Goal: Information Seeking & Learning: Learn about a topic

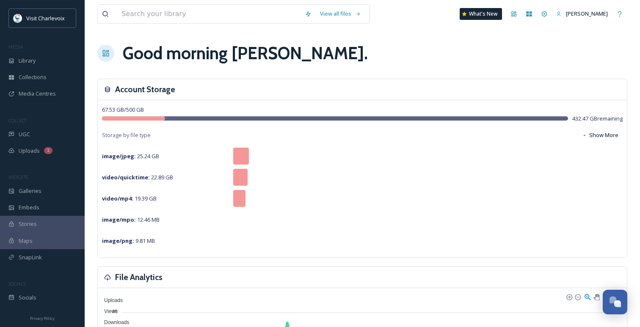
scroll to position [2751, 0]
click at [5, 135] on div "UGC" at bounding box center [42, 134] width 85 height 17
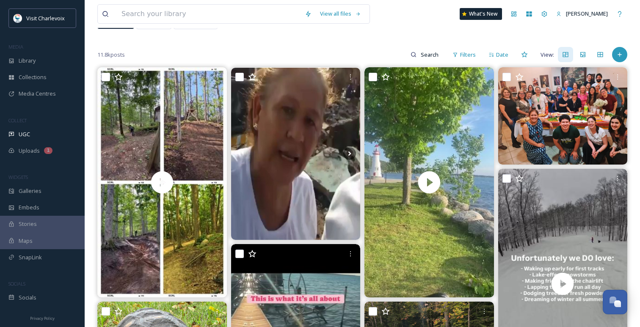
scroll to position [64, 0]
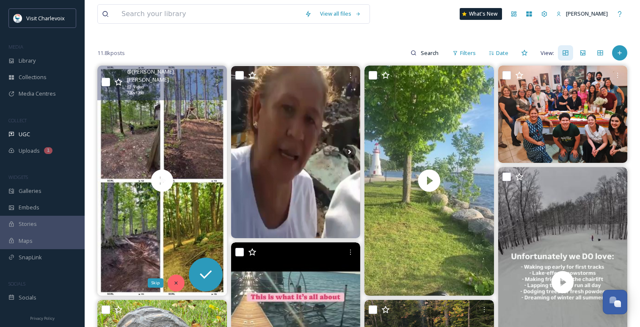
click at [179, 283] on div "Skip" at bounding box center [176, 283] width 17 height 17
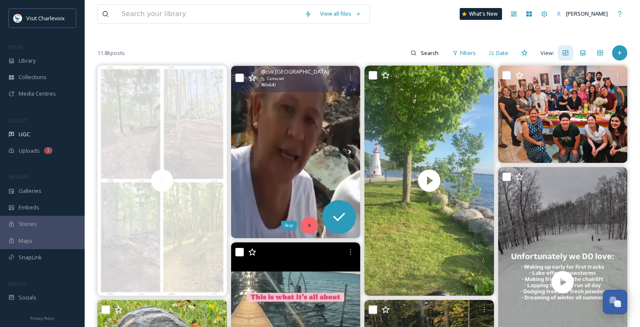
click at [308, 226] on icon at bounding box center [309, 226] width 6 height 6
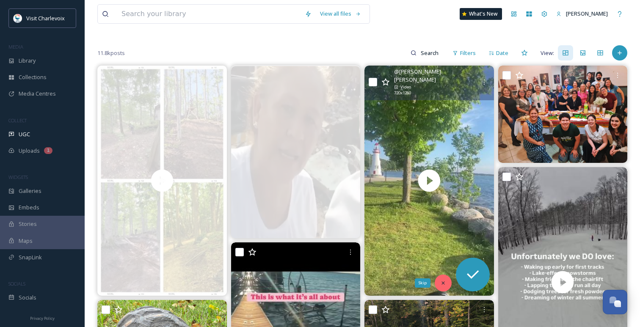
click at [443, 281] on icon at bounding box center [443, 283] width 6 height 6
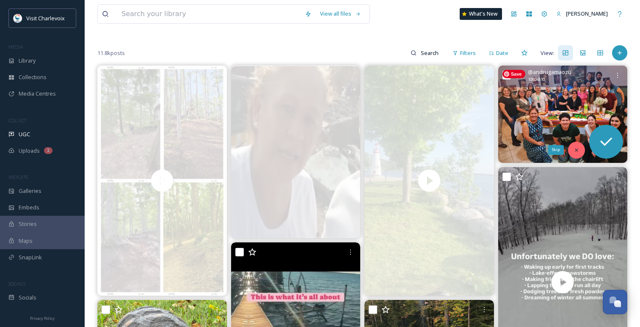
click at [575, 151] on icon at bounding box center [576, 150] width 3 height 3
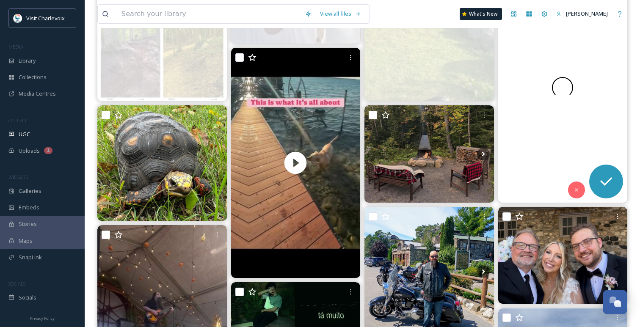
scroll to position [285, 0]
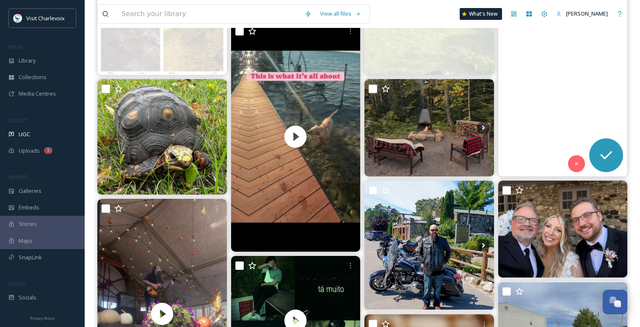
click at [573, 154] on video "Guilty 🙋" at bounding box center [562, 61] width 129 height 230
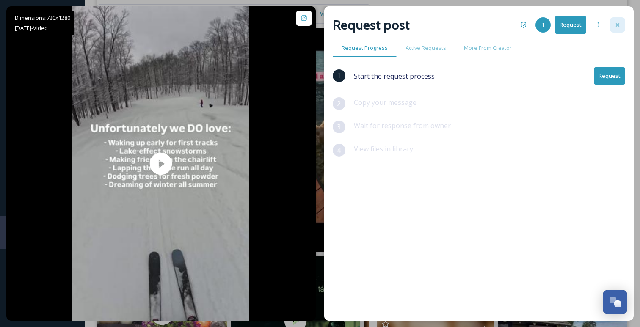
click at [616, 31] on div at bounding box center [617, 24] width 15 height 15
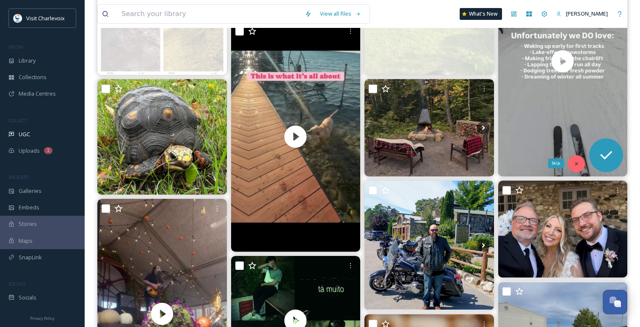
click at [579, 168] on div "Skip" at bounding box center [576, 163] width 17 height 17
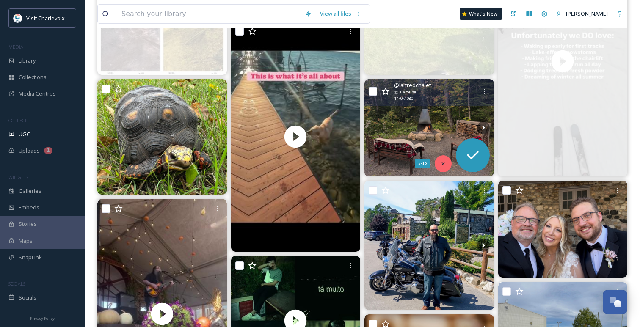
click at [446, 161] on div "Skip" at bounding box center [443, 163] width 17 height 17
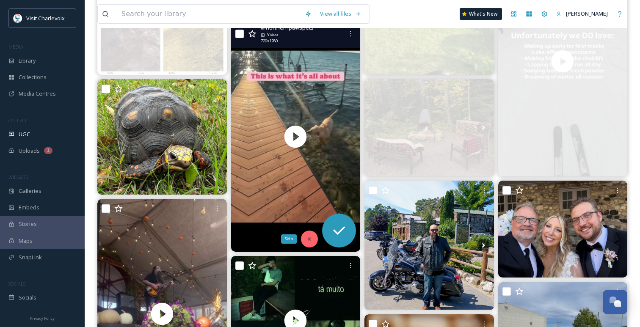
click at [309, 237] on icon at bounding box center [309, 239] width 6 height 6
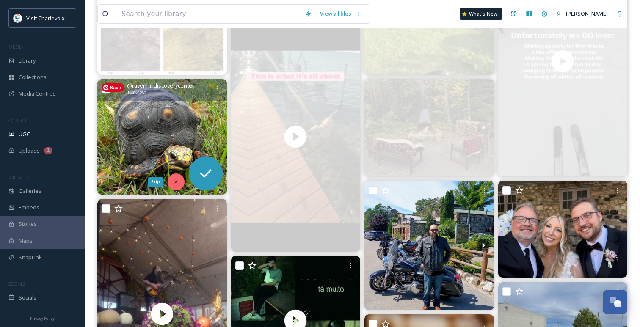
click at [175, 180] on icon at bounding box center [176, 182] width 6 height 6
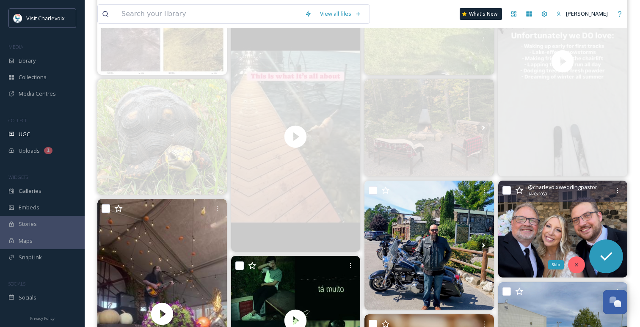
click at [577, 265] on icon at bounding box center [576, 265] width 6 height 6
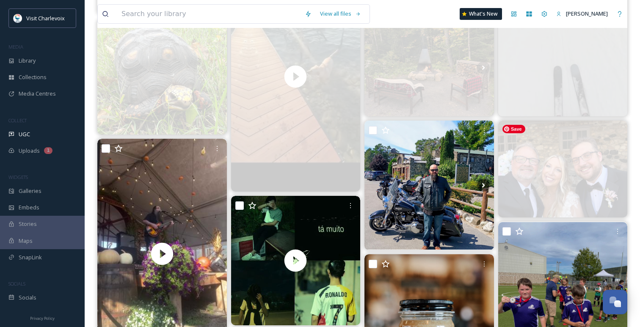
scroll to position [346, 0]
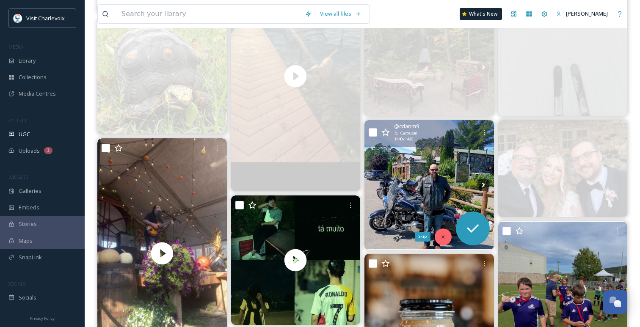
click at [444, 236] on icon at bounding box center [443, 237] width 6 height 6
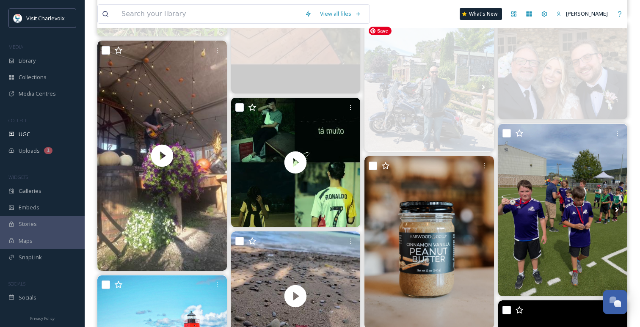
scroll to position [481, 0]
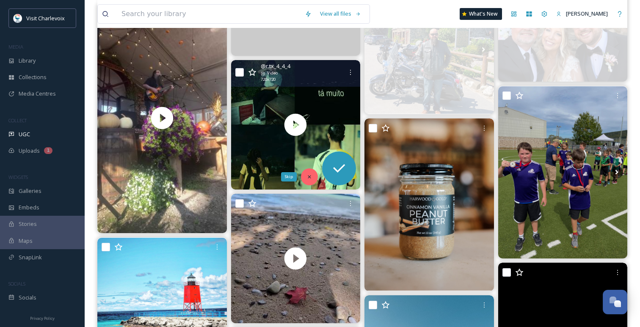
click at [310, 170] on div "Skip" at bounding box center [309, 176] width 17 height 17
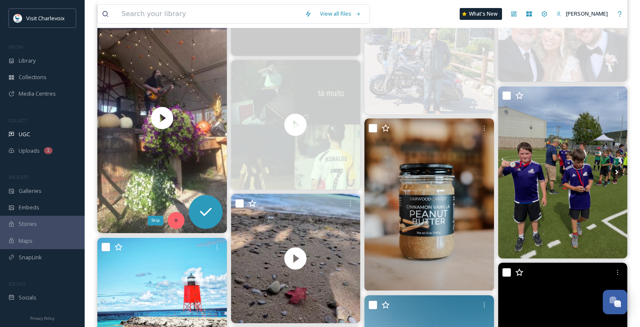
click at [176, 216] on div "Skip" at bounding box center [176, 220] width 17 height 17
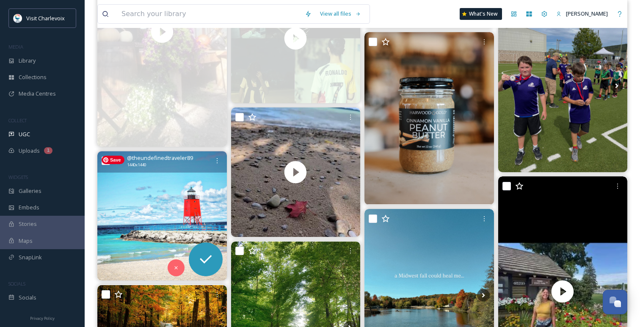
scroll to position [568, 0]
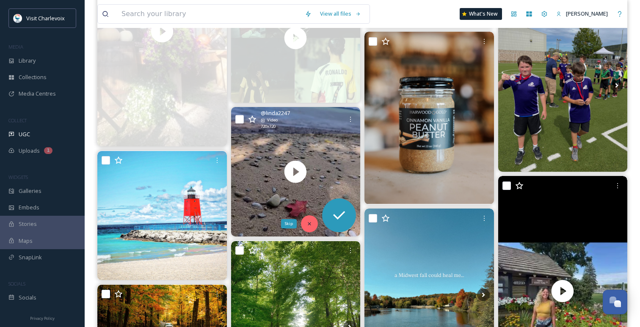
click at [312, 226] on div "Skip" at bounding box center [309, 223] width 17 height 17
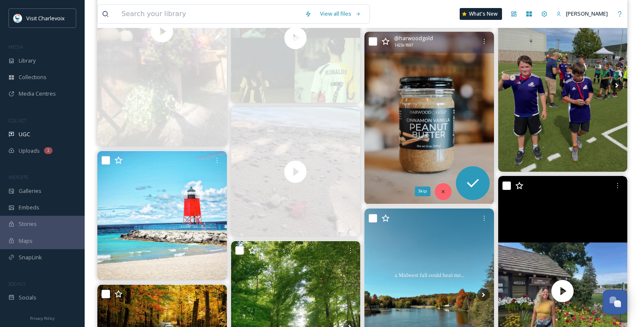
click at [444, 189] on icon at bounding box center [443, 192] width 6 height 6
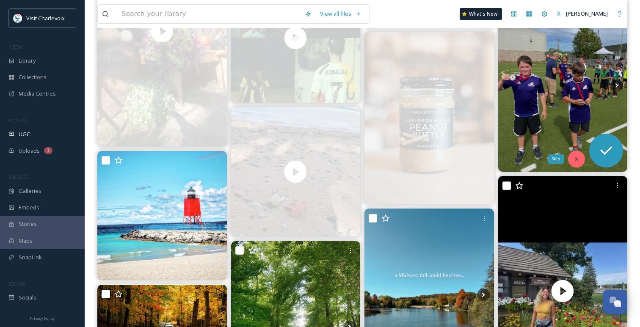
click at [572, 156] on div "Skip" at bounding box center [576, 159] width 17 height 17
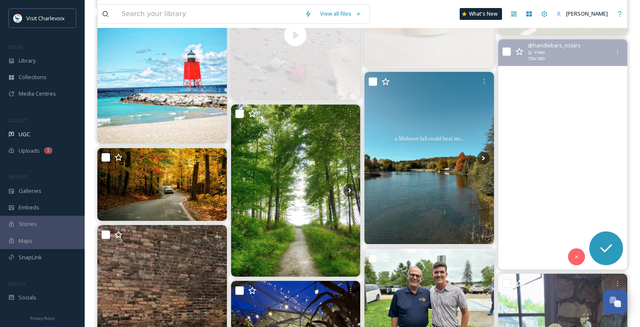
scroll to position [707, 0]
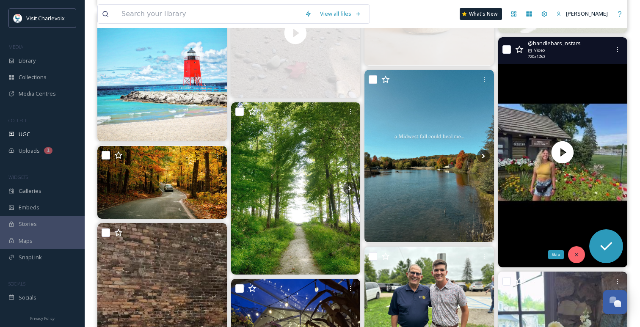
click at [574, 249] on div "Skip" at bounding box center [576, 254] width 17 height 17
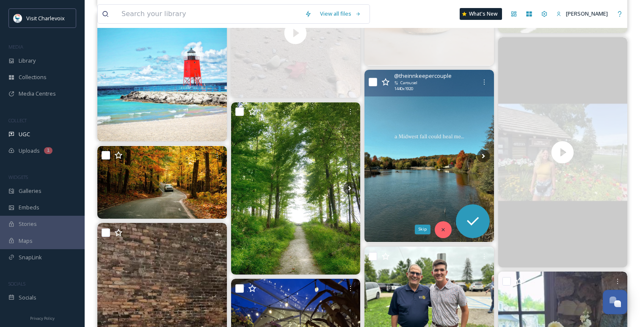
click at [445, 232] on icon at bounding box center [443, 230] width 6 height 6
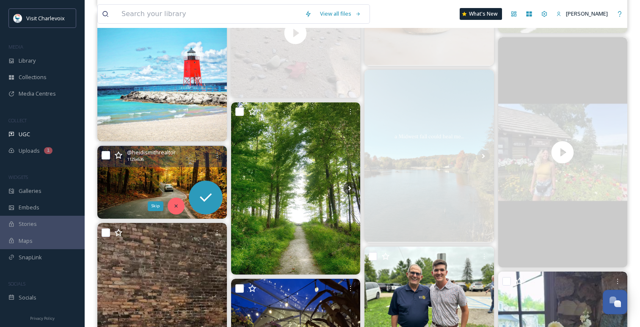
click at [178, 206] on icon at bounding box center [176, 206] width 6 height 6
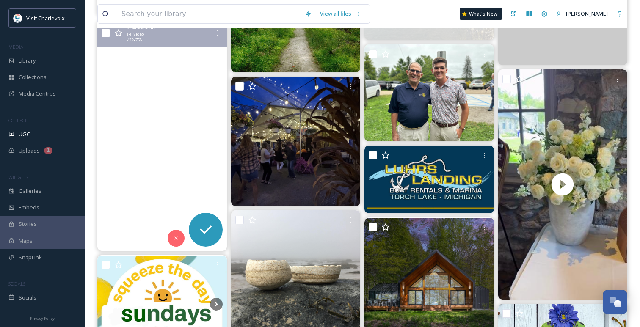
scroll to position [935, 0]
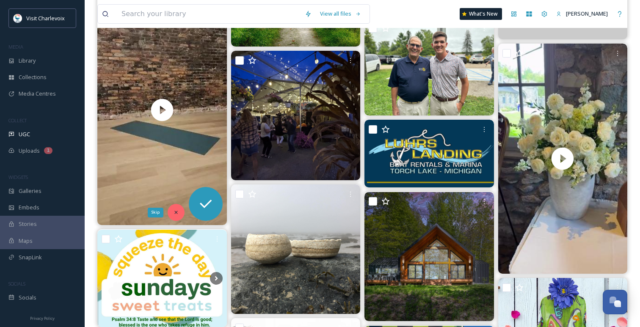
click at [174, 207] on div "Skip" at bounding box center [176, 212] width 17 height 17
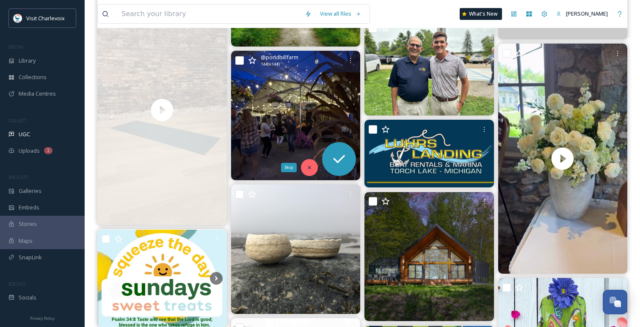
click at [304, 164] on div "Skip" at bounding box center [309, 167] width 17 height 17
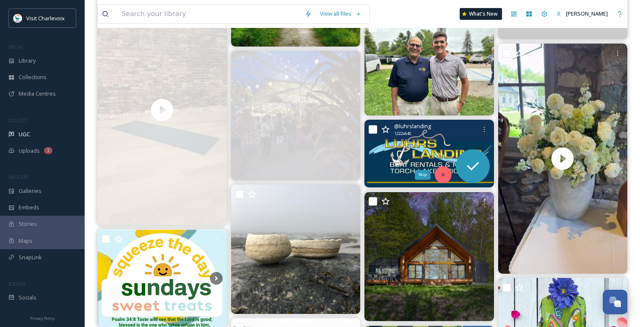
click at [444, 174] on icon at bounding box center [443, 175] width 6 height 6
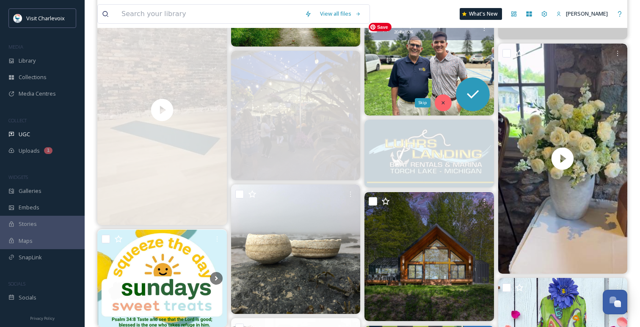
click at [441, 101] on icon at bounding box center [443, 103] width 6 height 6
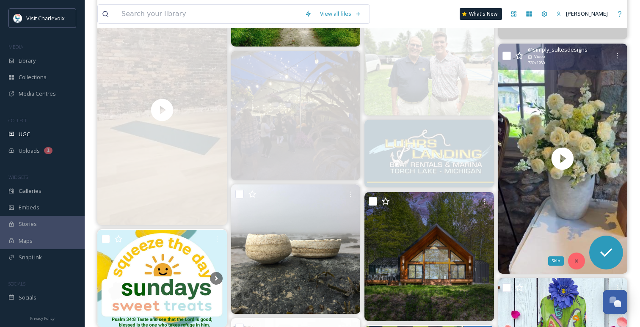
click at [578, 259] on icon at bounding box center [576, 261] width 6 height 6
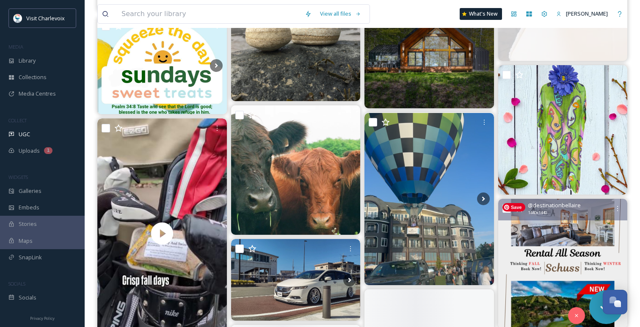
scroll to position [1151, 0]
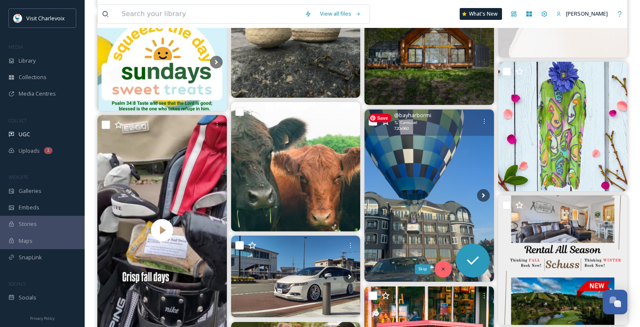
click at [440, 264] on div "Skip" at bounding box center [443, 269] width 17 height 17
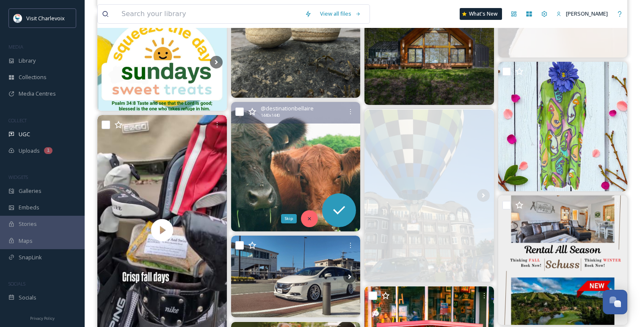
click at [305, 215] on div "Skip" at bounding box center [309, 218] width 17 height 17
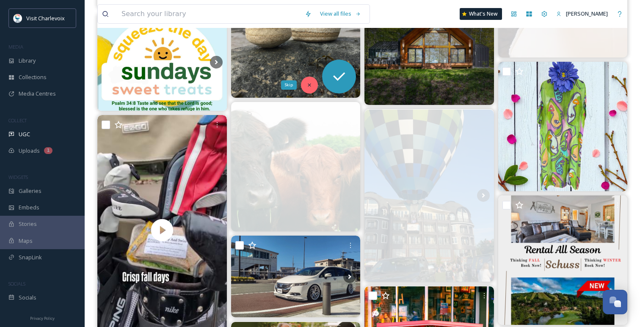
click at [311, 86] on icon at bounding box center [309, 85] width 6 height 6
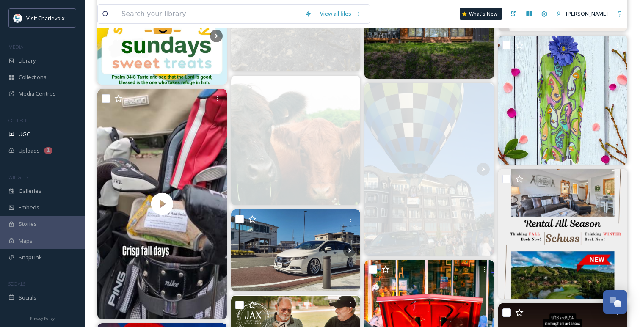
scroll to position [1178, 0]
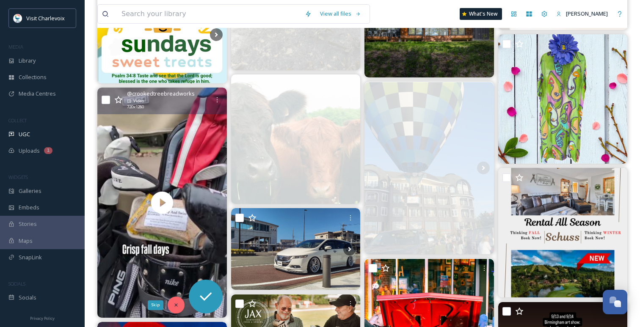
click at [176, 306] on icon at bounding box center [175, 305] width 3 height 3
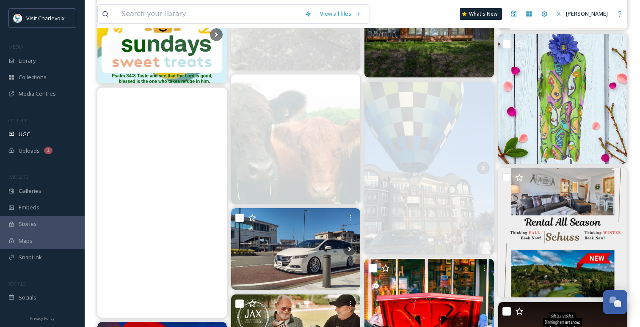
scroll to position [1181, 0]
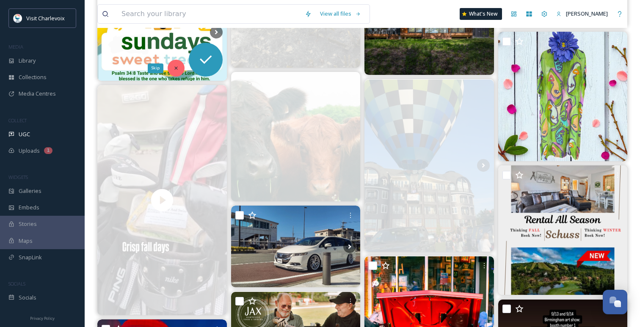
click at [178, 70] on icon at bounding box center [176, 68] width 6 height 6
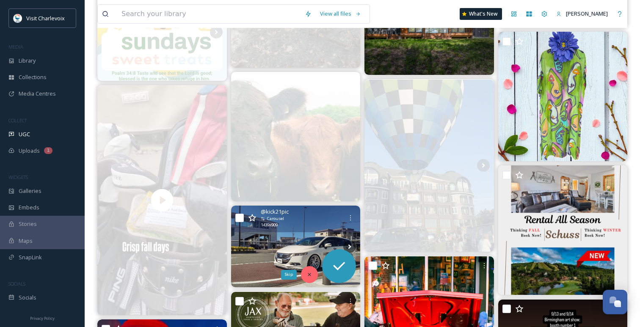
click at [307, 272] on icon at bounding box center [309, 275] width 6 height 6
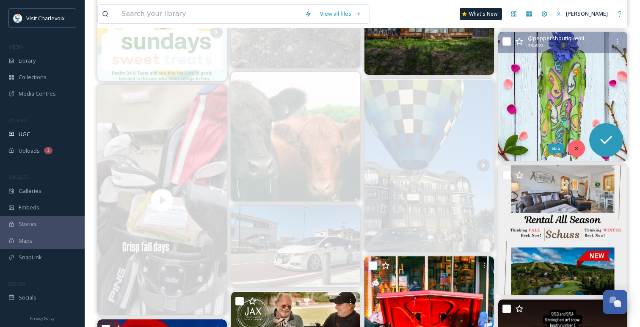
click at [575, 149] on icon at bounding box center [576, 149] width 6 height 6
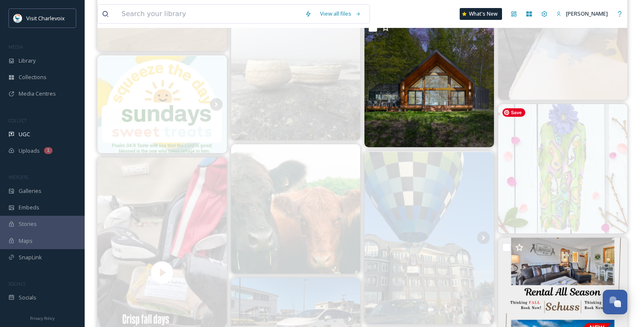
scroll to position [1102, 0]
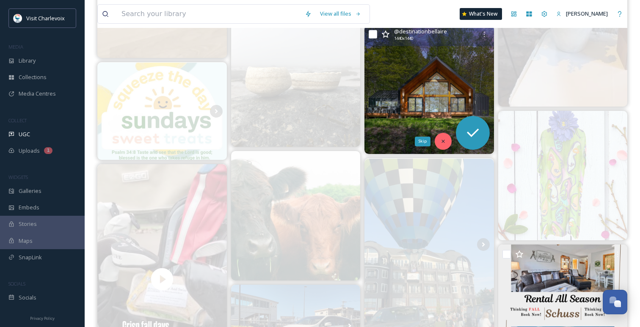
click at [442, 139] on icon at bounding box center [443, 141] width 6 height 6
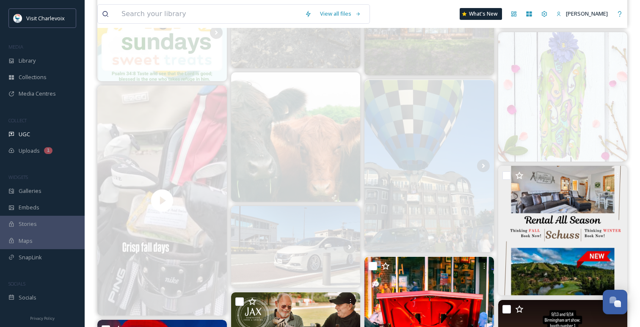
scroll to position [1196, 0]
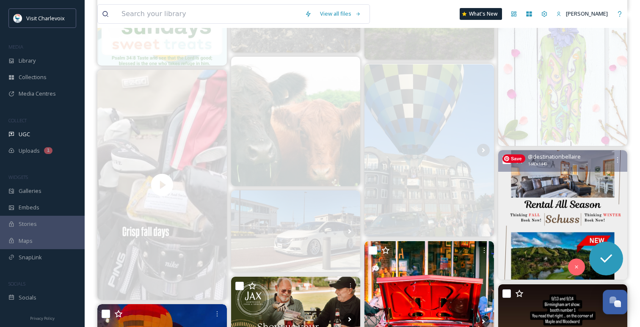
click at [581, 279] on img at bounding box center [562, 214] width 129 height 129
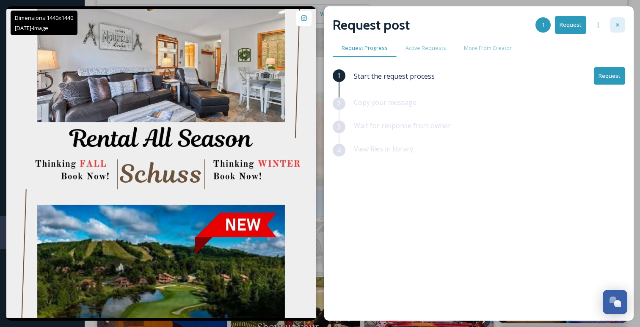
click at [624, 28] on div at bounding box center [617, 24] width 15 height 15
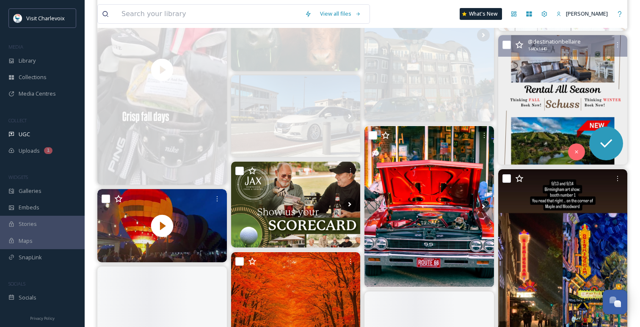
scroll to position [1323, 0]
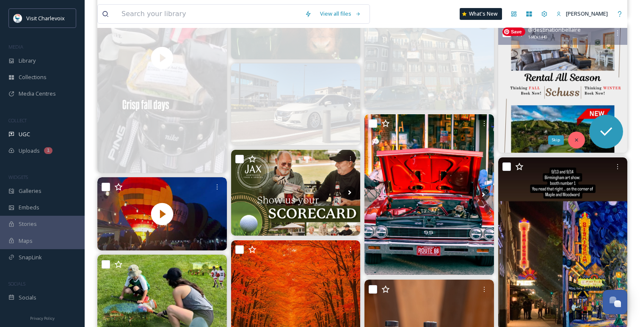
click at [577, 136] on div "Skip" at bounding box center [576, 140] width 17 height 17
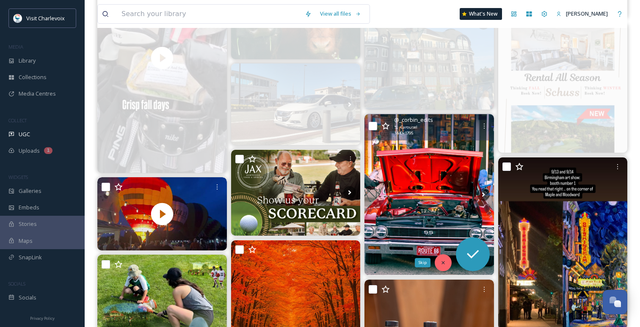
click at [444, 266] on div "Skip" at bounding box center [443, 262] width 17 height 17
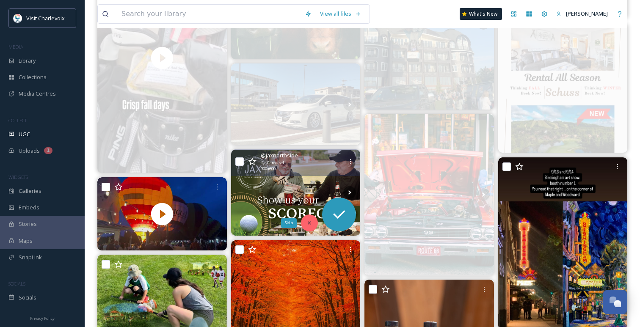
click at [305, 227] on div "Skip" at bounding box center [309, 223] width 17 height 17
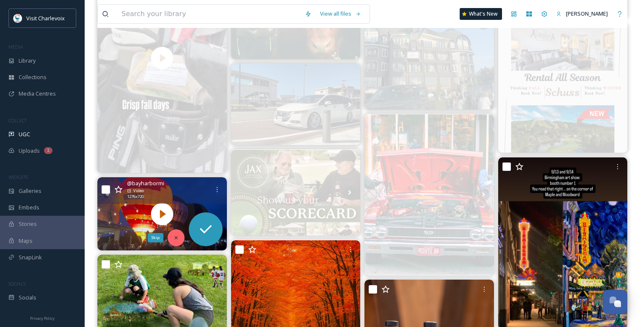
click at [176, 239] on icon at bounding box center [176, 238] width 6 height 6
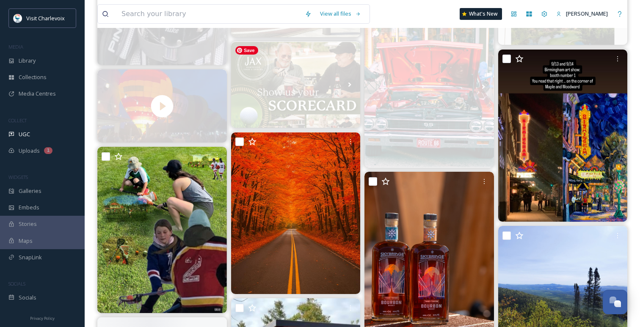
scroll to position [1504, 0]
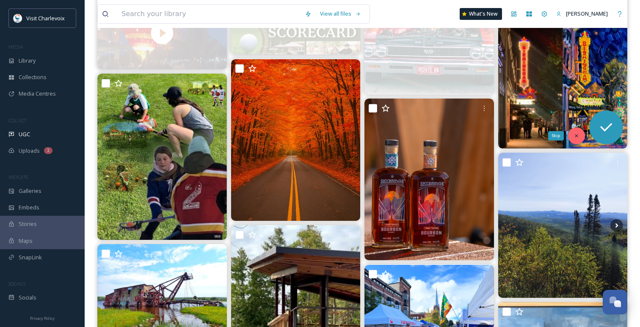
click at [579, 135] on div "Skip" at bounding box center [576, 135] width 17 height 17
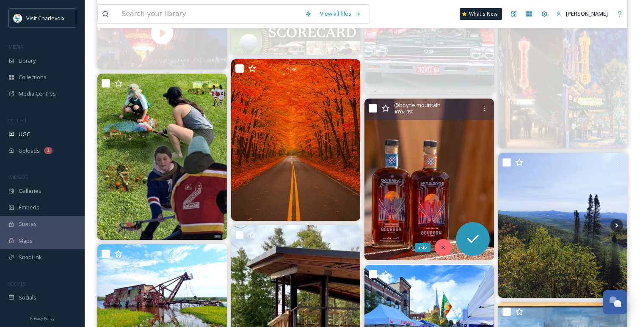
click at [440, 246] on icon at bounding box center [443, 248] width 6 height 6
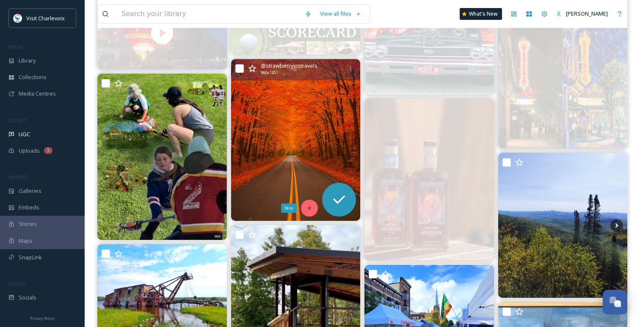
click at [308, 210] on icon at bounding box center [309, 208] width 6 height 6
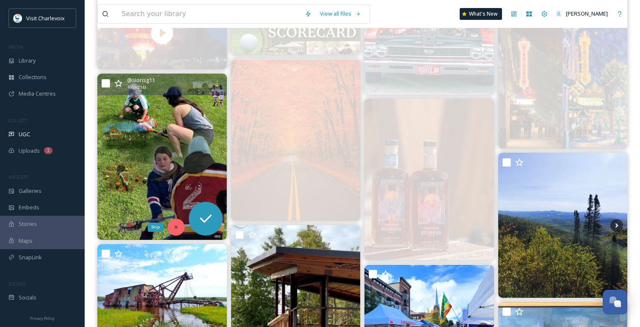
click at [174, 220] on div "Skip" at bounding box center [176, 227] width 17 height 17
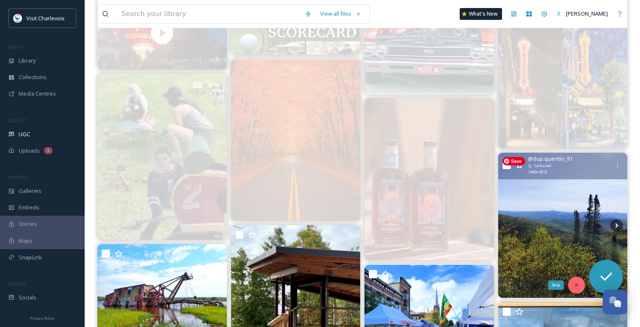
click at [577, 285] on icon at bounding box center [576, 284] width 3 height 3
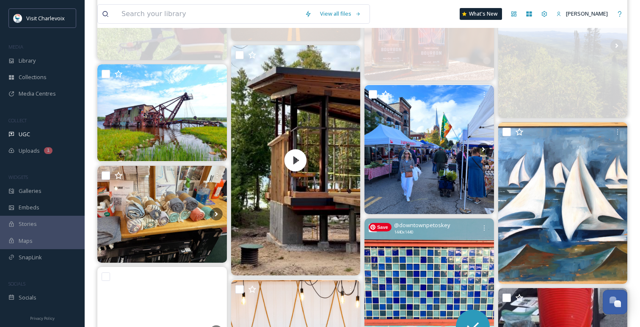
scroll to position [1685, 0]
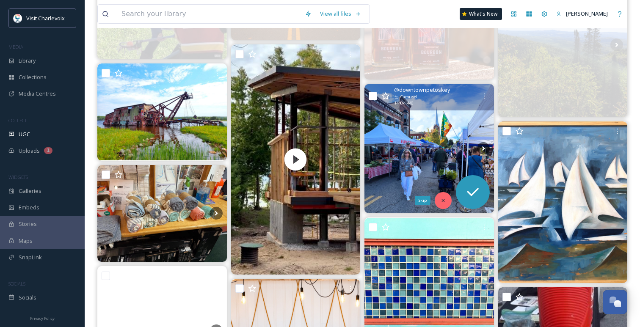
click at [443, 200] on icon at bounding box center [442, 200] width 3 height 3
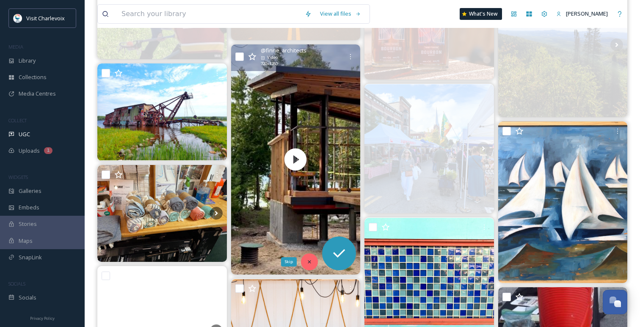
click at [307, 259] on icon at bounding box center [309, 262] width 6 height 6
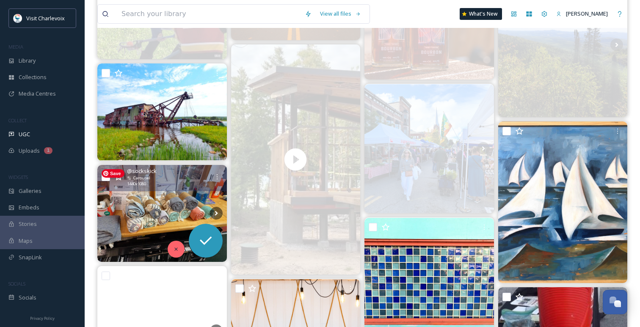
click at [179, 248] on icon at bounding box center [176, 249] width 6 height 6
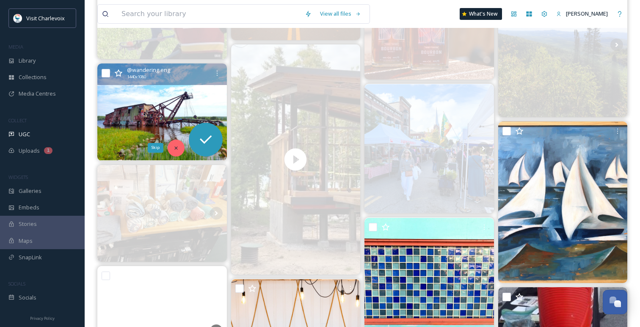
click at [176, 145] on icon at bounding box center [176, 148] width 6 height 6
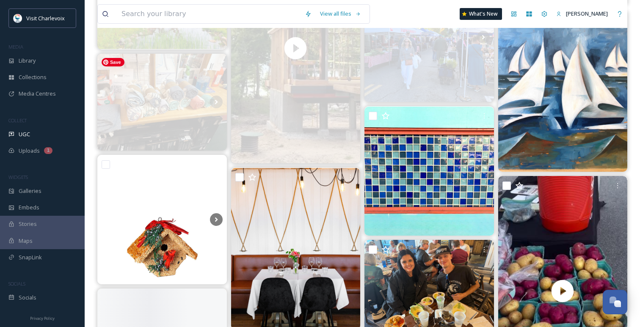
scroll to position [1808, 0]
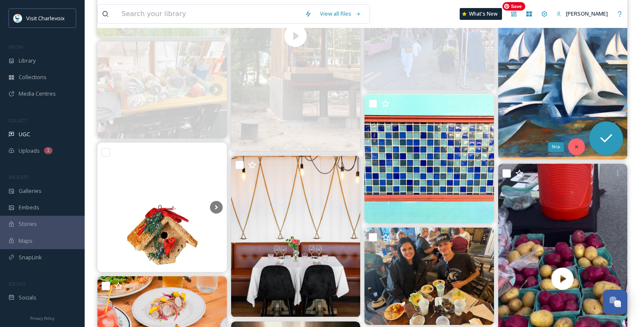
click at [577, 151] on div "Skip" at bounding box center [576, 146] width 17 height 17
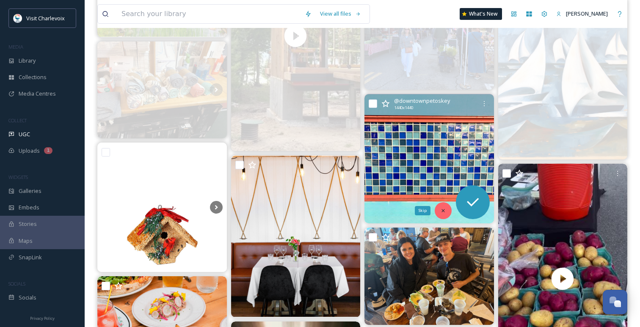
click at [445, 209] on icon at bounding box center [443, 211] width 6 height 6
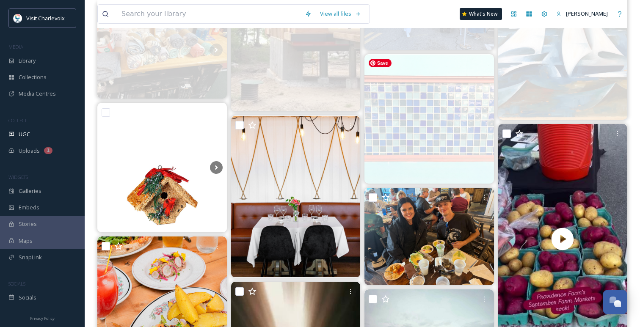
scroll to position [1891, 0]
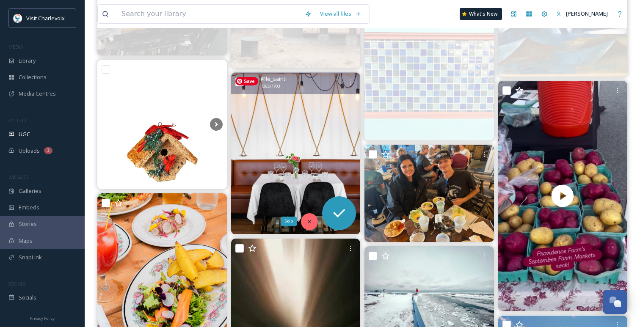
click at [308, 220] on icon at bounding box center [309, 222] width 6 height 6
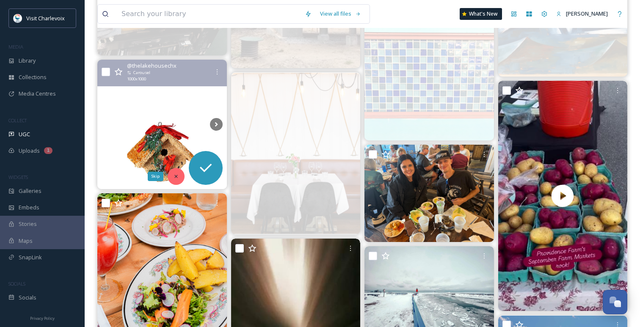
click at [179, 179] on div "Skip" at bounding box center [176, 176] width 17 height 17
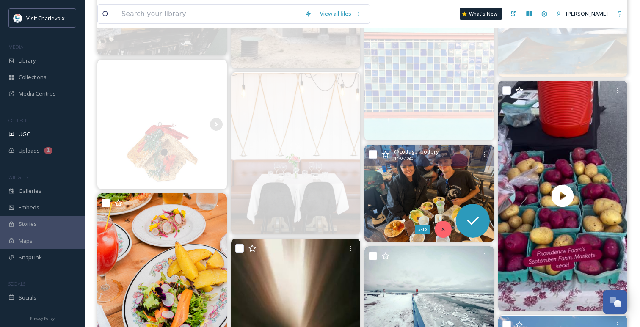
click at [448, 226] on div "Skip" at bounding box center [443, 229] width 17 height 17
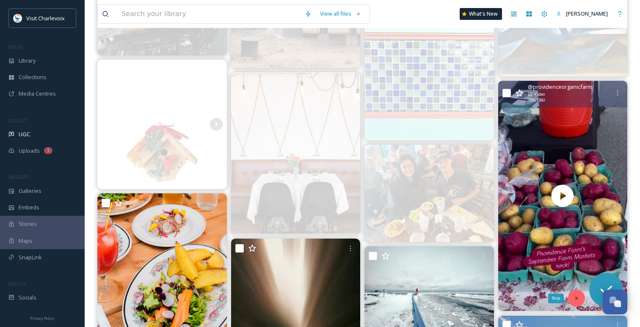
click at [580, 298] on div "Skip" at bounding box center [576, 298] width 17 height 17
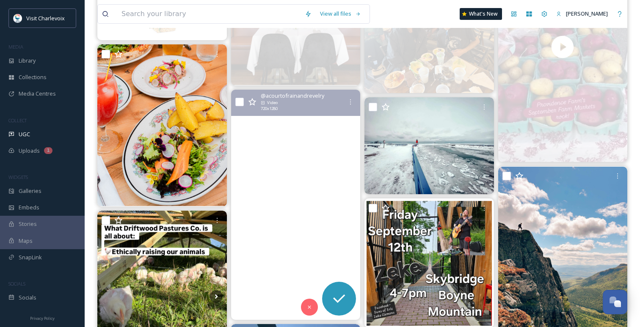
scroll to position [2069, 0]
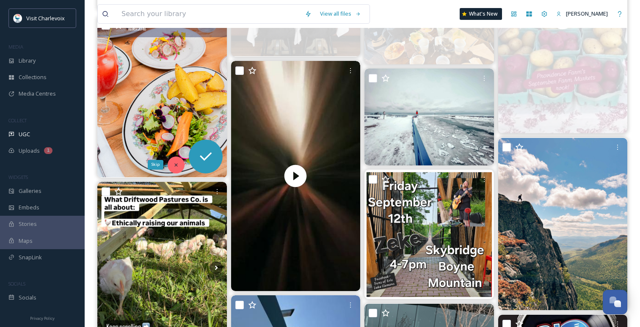
click at [175, 163] on icon at bounding box center [176, 165] width 6 height 6
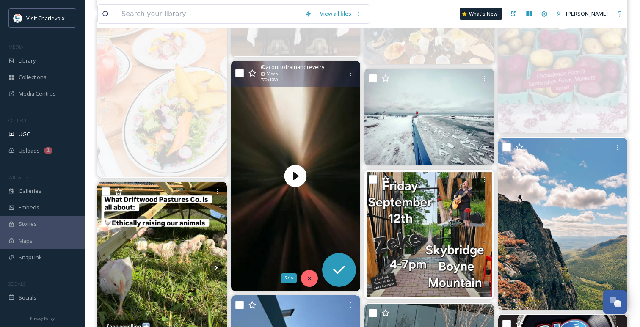
click at [308, 276] on icon at bounding box center [309, 278] width 6 height 6
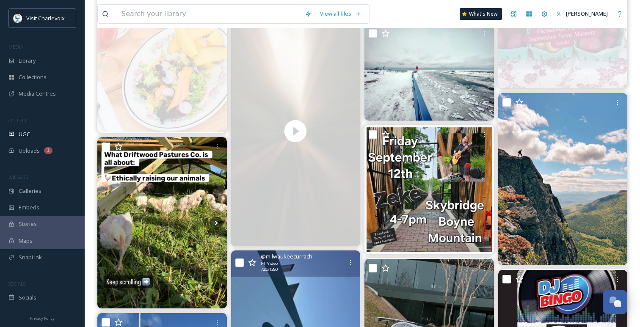
scroll to position [2123, 0]
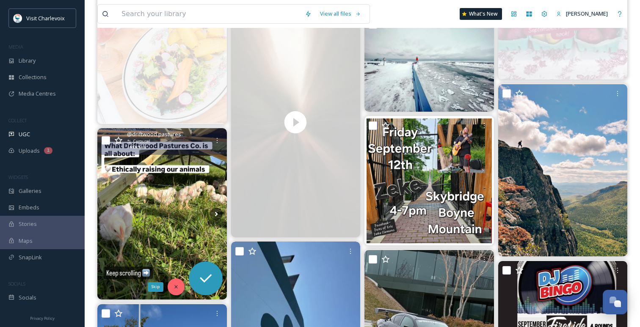
click at [180, 287] on div "Skip" at bounding box center [176, 286] width 17 height 17
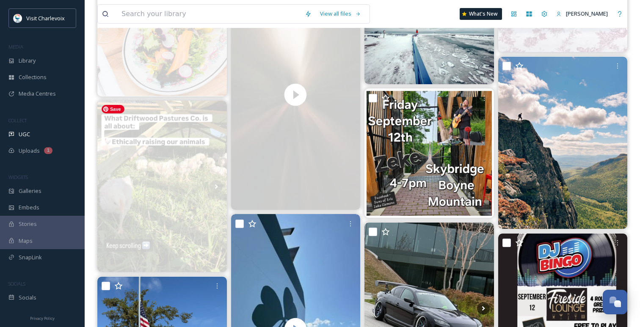
scroll to position [2161, 0]
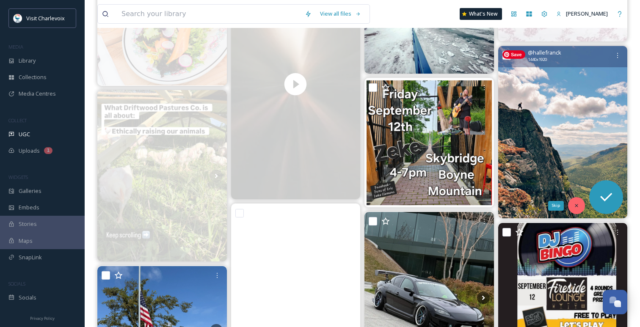
click at [575, 204] on icon at bounding box center [576, 206] width 6 height 6
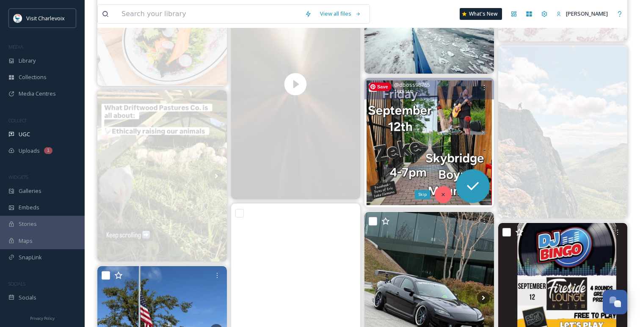
click at [448, 191] on div "Skip" at bounding box center [443, 194] width 17 height 17
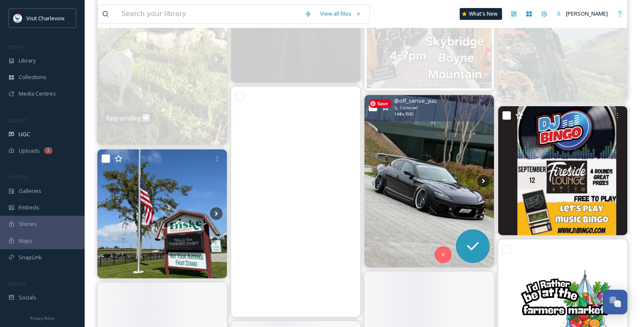
scroll to position [2286, 0]
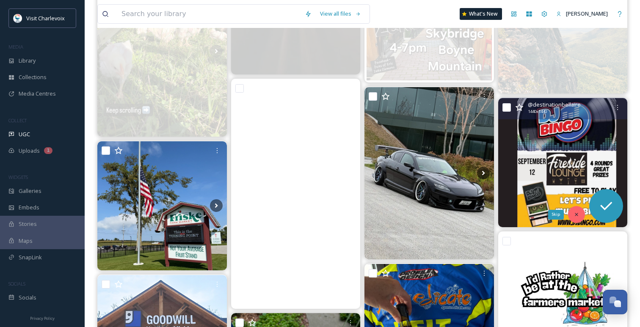
click at [580, 215] on div "Skip" at bounding box center [576, 214] width 17 height 17
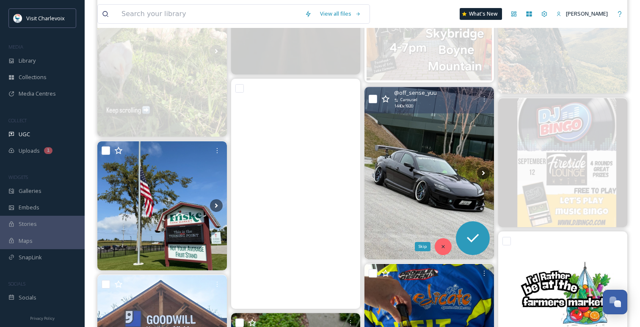
click at [445, 250] on div "Skip" at bounding box center [443, 246] width 17 height 17
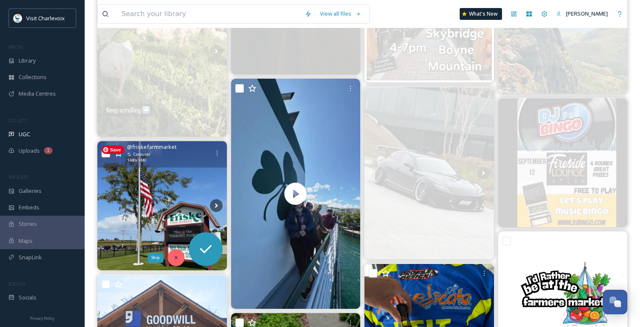
click at [177, 254] on div "Skip" at bounding box center [176, 257] width 17 height 17
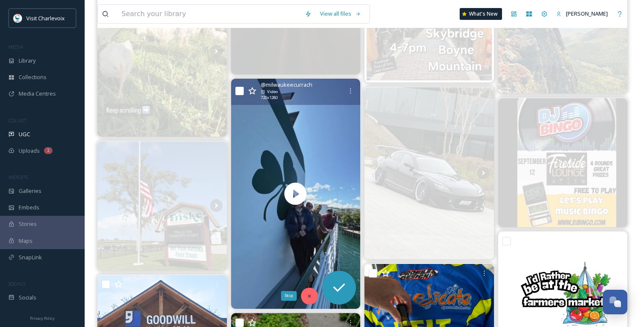
click at [306, 294] on icon at bounding box center [309, 296] width 6 height 6
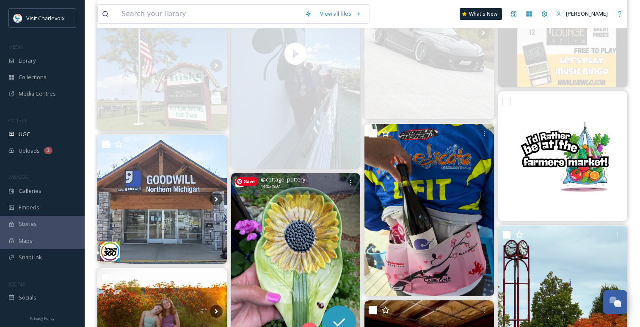
scroll to position [2427, 0]
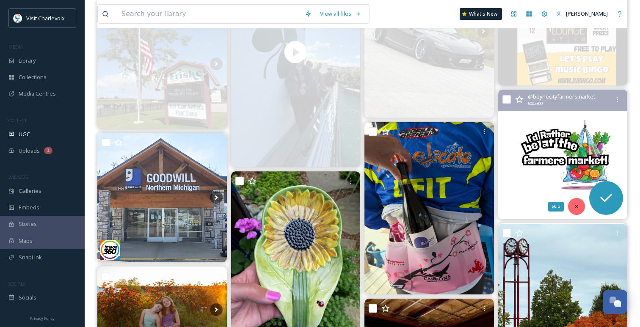
click at [576, 209] on icon at bounding box center [576, 207] width 6 height 6
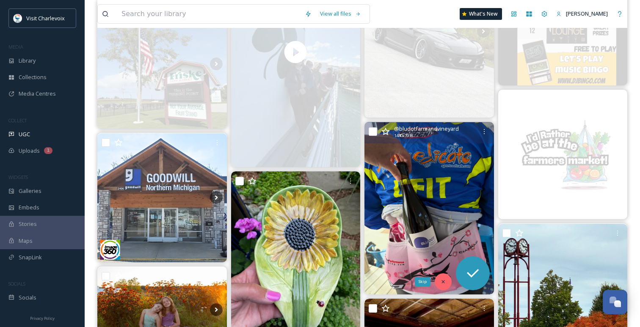
click at [443, 278] on div "Skip" at bounding box center [443, 281] width 17 height 17
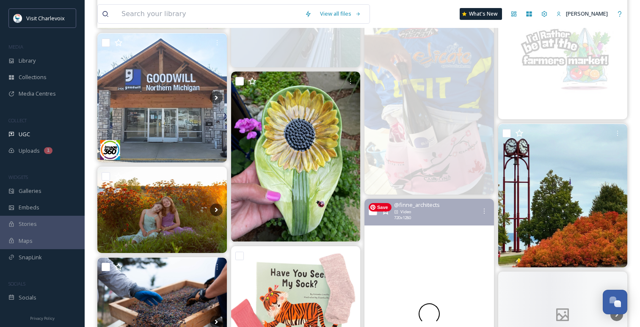
scroll to position [2546, 0]
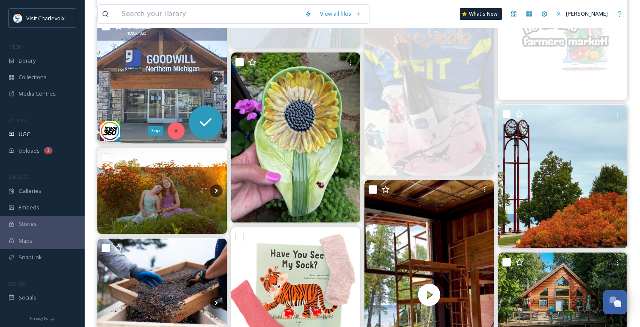
click at [173, 127] on div "Skip" at bounding box center [176, 130] width 17 height 17
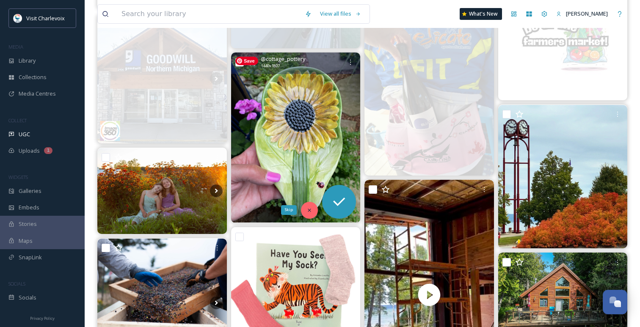
click at [308, 211] on icon at bounding box center [309, 210] width 3 height 3
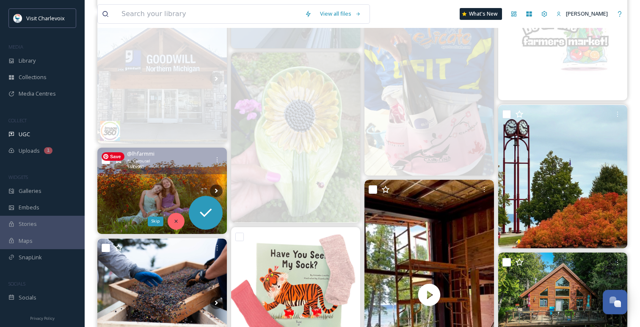
click at [171, 224] on div "Skip" at bounding box center [176, 221] width 17 height 17
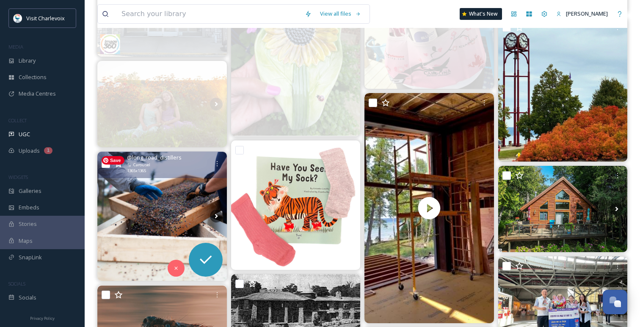
scroll to position [2640, 0]
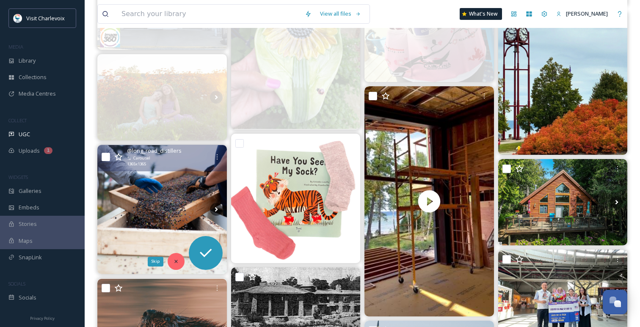
click at [176, 256] on div "Skip" at bounding box center [176, 261] width 17 height 17
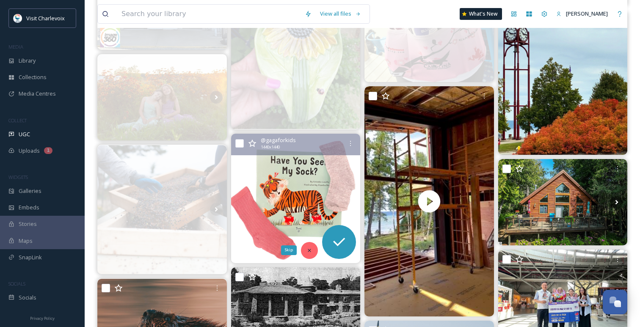
click at [312, 247] on div "Skip" at bounding box center [309, 250] width 17 height 17
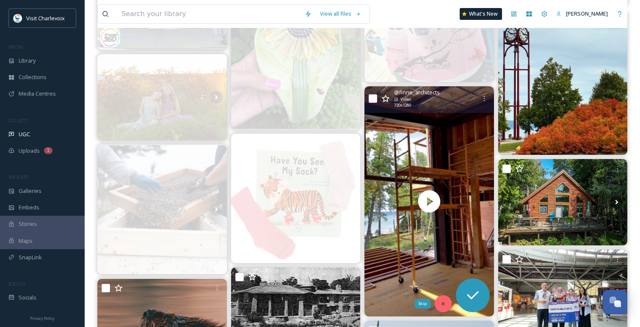
click at [440, 301] on icon at bounding box center [443, 304] width 6 height 6
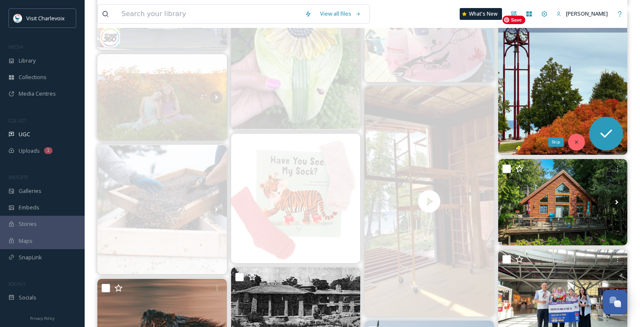
click at [573, 140] on icon at bounding box center [576, 142] width 6 height 6
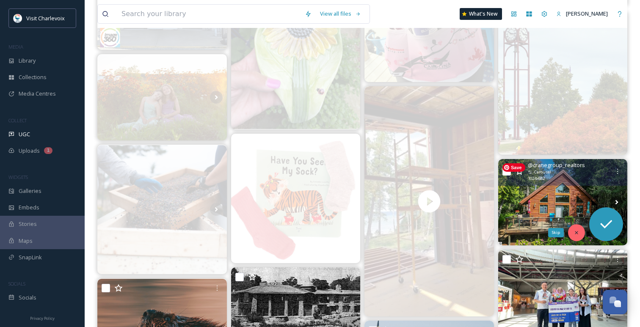
click at [575, 232] on icon at bounding box center [576, 232] width 3 height 3
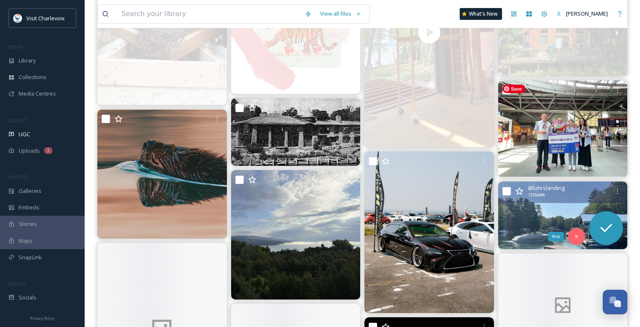
scroll to position [2817, 0]
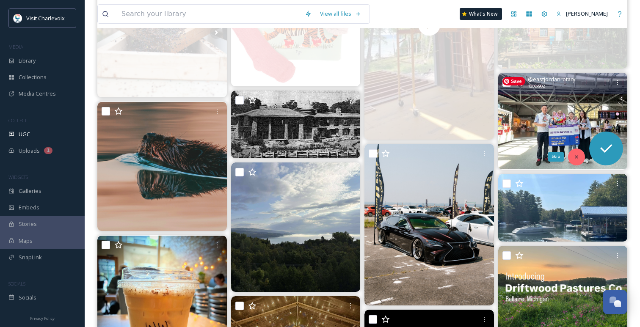
click at [577, 157] on icon at bounding box center [576, 157] width 6 height 6
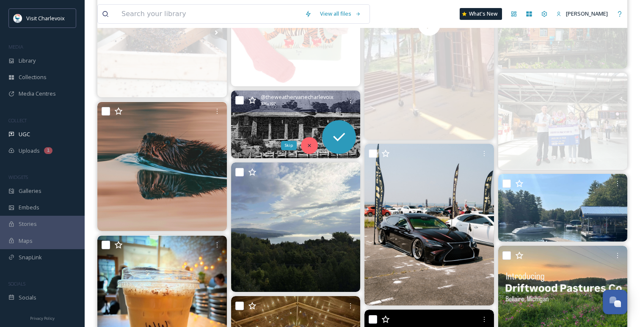
click at [305, 145] on div "Skip" at bounding box center [309, 145] width 17 height 17
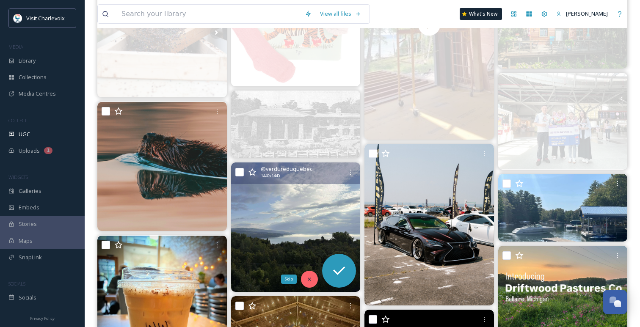
click at [309, 275] on div "Skip" at bounding box center [309, 279] width 17 height 17
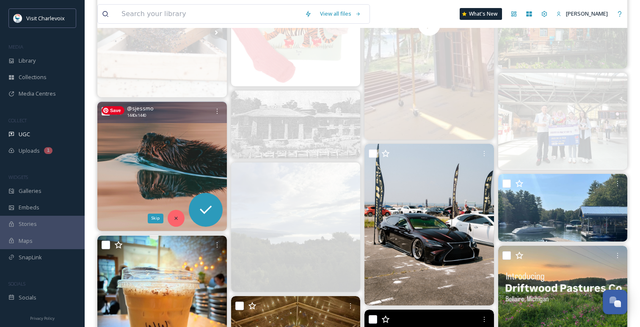
click at [174, 217] on icon at bounding box center [176, 218] width 6 height 6
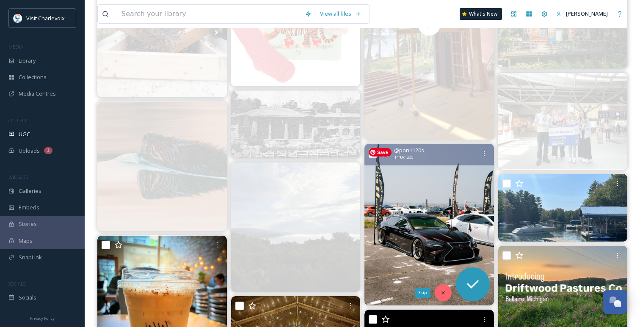
click at [442, 293] on icon at bounding box center [443, 293] width 6 height 6
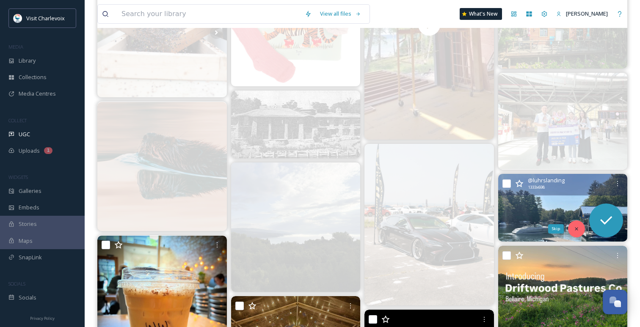
click at [580, 231] on div "Skip" at bounding box center [576, 228] width 17 height 17
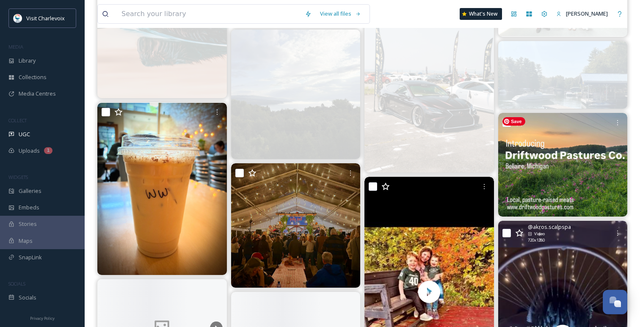
scroll to position [2955, 0]
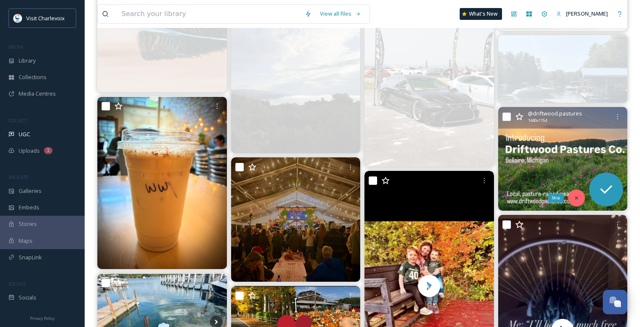
click at [578, 198] on icon at bounding box center [576, 198] width 6 height 6
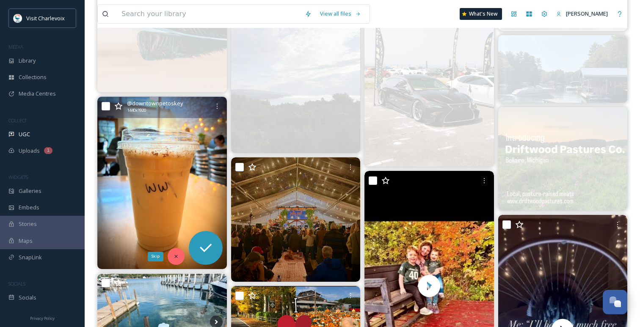
click at [170, 259] on div "Skip" at bounding box center [176, 256] width 17 height 17
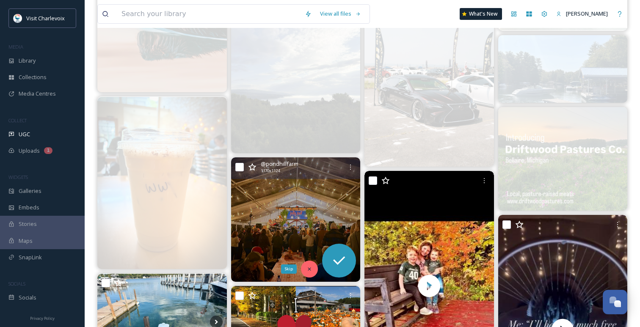
click at [312, 266] on icon at bounding box center [309, 269] width 6 height 6
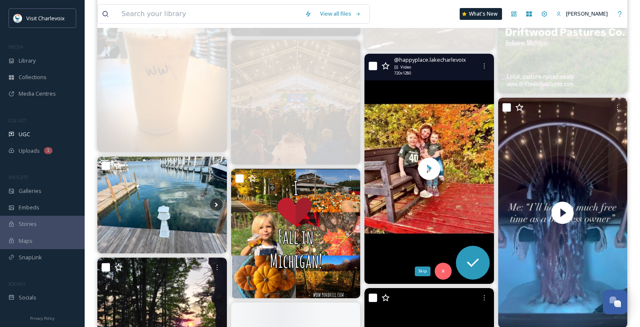
scroll to position [3081, 0]
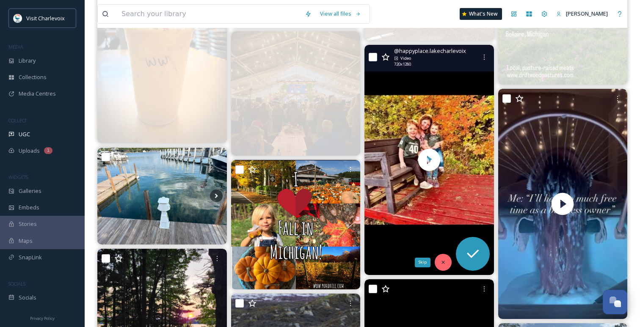
click at [443, 262] on icon at bounding box center [443, 262] width 6 height 6
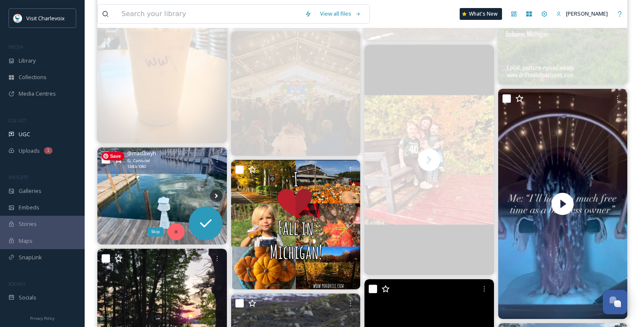
click at [176, 231] on icon at bounding box center [175, 231] width 3 height 3
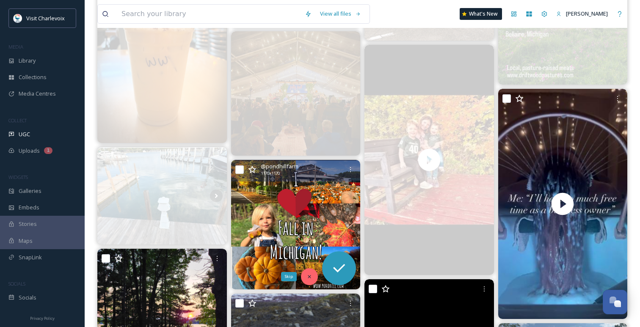
click at [306, 273] on div "Skip" at bounding box center [309, 276] width 17 height 17
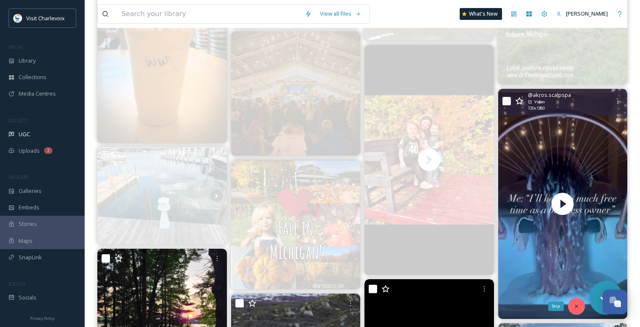
click at [579, 307] on icon at bounding box center [576, 306] width 6 height 6
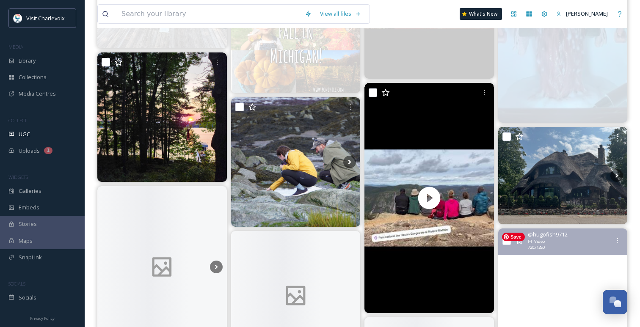
scroll to position [3335, 0]
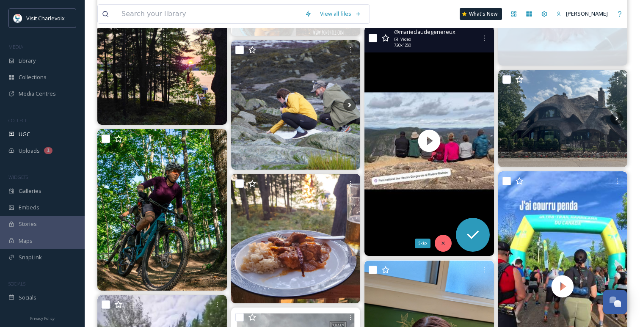
click at [440, 240] on icon at bounding box center [443, 243] width 6 height 6
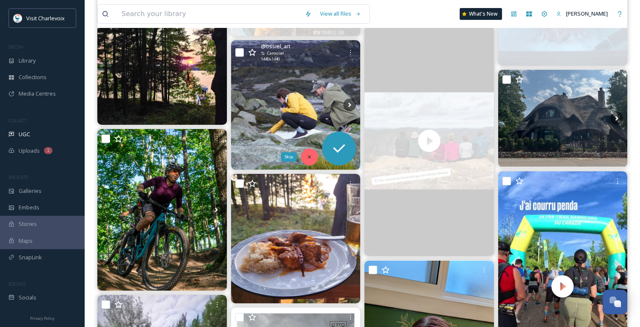
click at [312, 157] on icon at bounding box center [309, 157] width 6 height 6
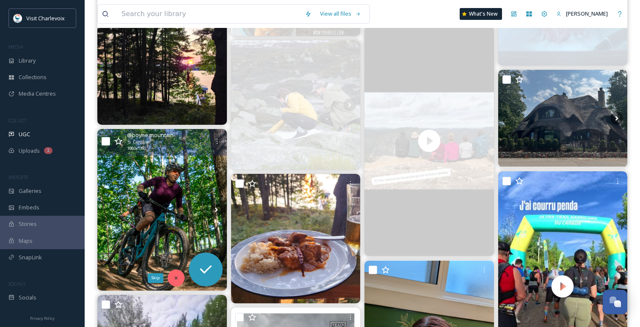
click at [172, 276] on div "Skip" at bounding box center [176, 278] width 17 height 17
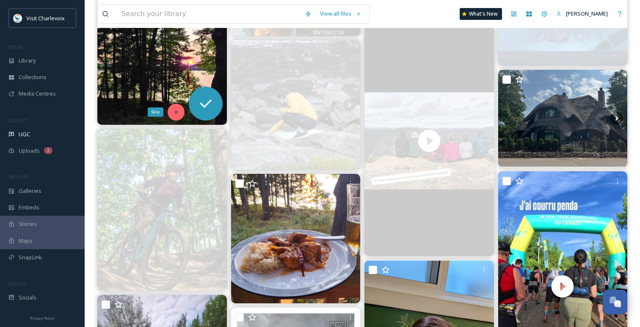
click at [179, 108] on div "Skip" at bounding box center [176, 112] width 17 height 17
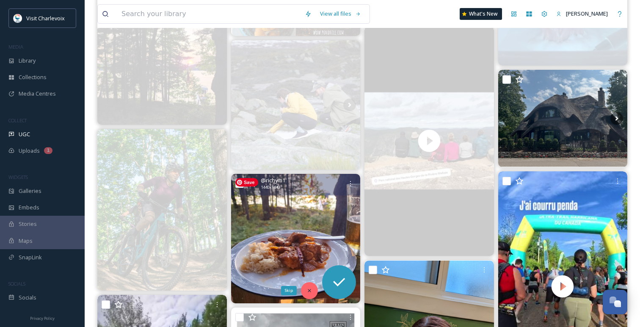
click at [311, 284] on div "Skip" at bounding box center [309, 290] width 17 height 17
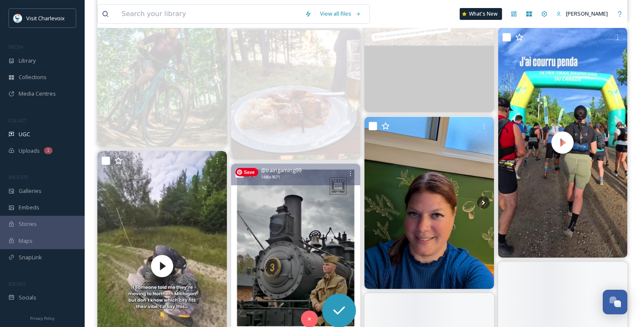
scroll to position [3489, 0]
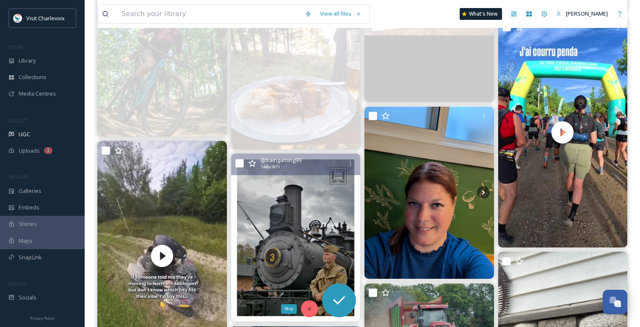
click at [314, 306] on div "Skip" at bounding box center [309, 308] width 17 height 17
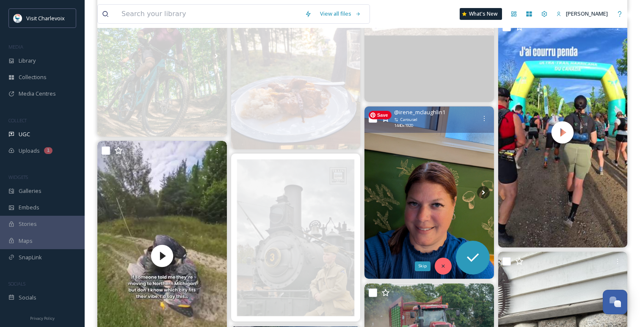
click at [445, 262] on div "Skip" at bounding box center [443, 266] width 17 height 17
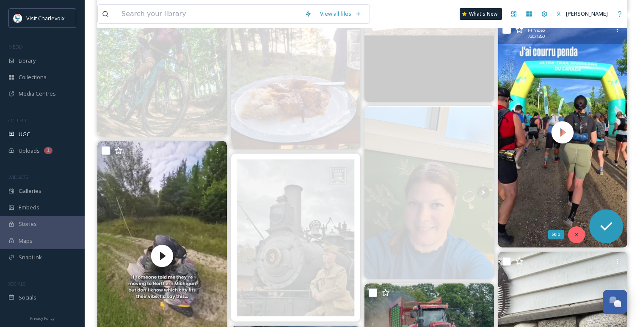
click at [575, 235] on icon at bounding box center [576, 234] width 3 height 3
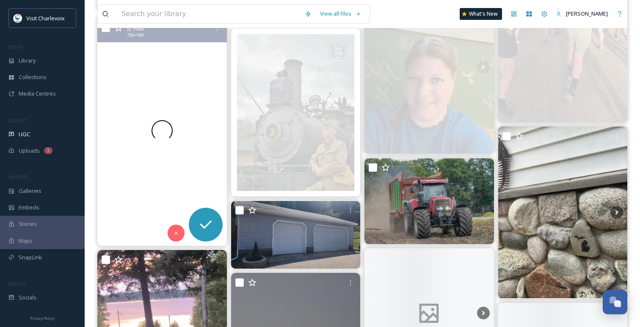
scroll to position [3664, 0]
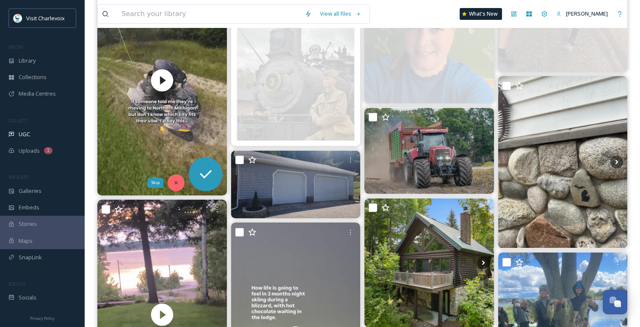
click at [173, 181] on icon at bounding box center [176, 183] width 6 height 6
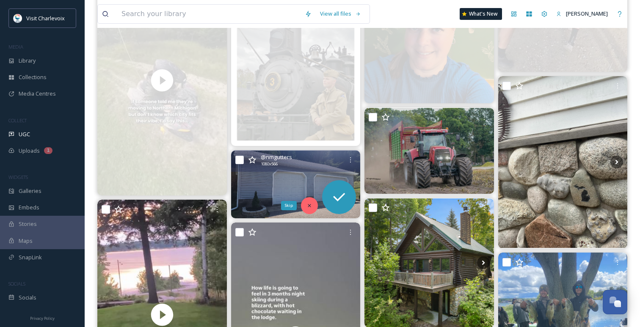
click at [311, 207] on icon at bounding box center [309, 206] width 6 height 6
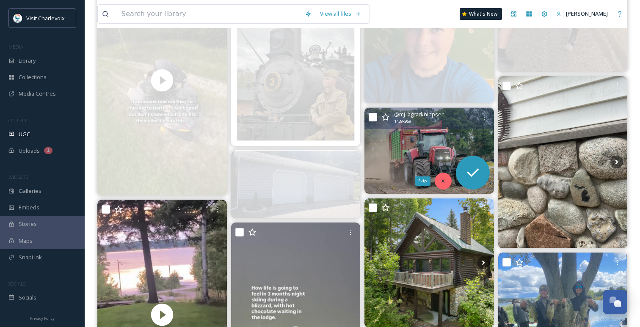
click at [442, 182] on icon at bounding box center [442, 181] width 3 height 3
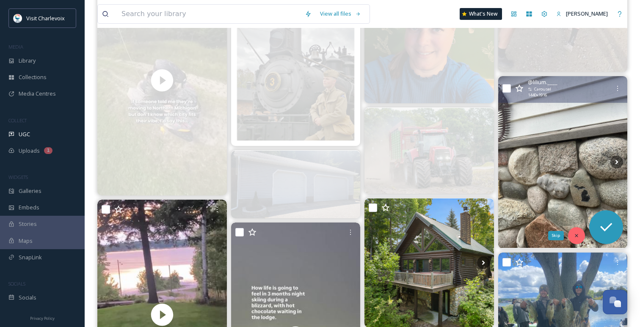
click at [576, 231] on div "Skip" at bounding box center [576, 235] width 17 height 17
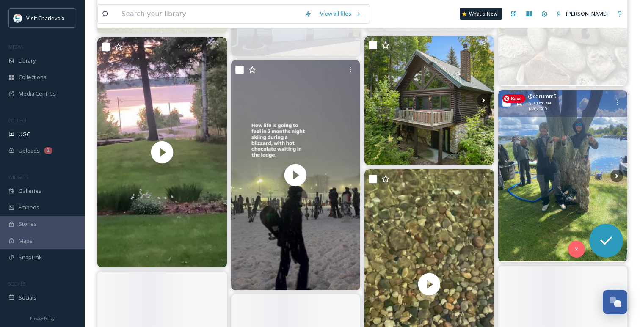
scroll to position [3835, 0]
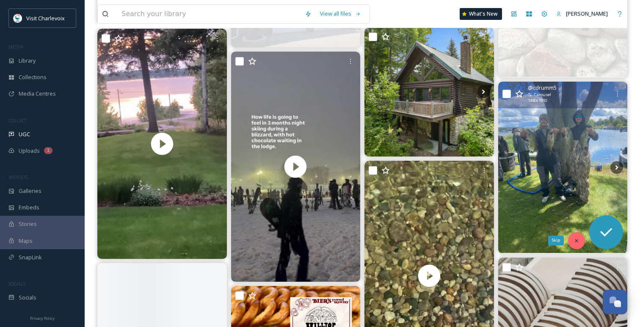
click at [576, 242] on icon at bounding box center [576, 241] width 6 height 6
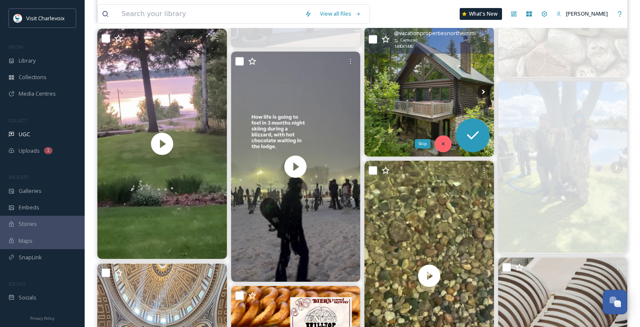
click at [442, 146] on icon at bounding box center [443, 144] width 6 height 6
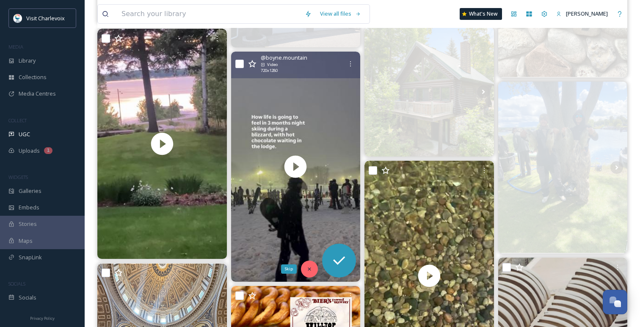
click at [306, 267] on icon at bounding box center [309, 269] width 6 height 6
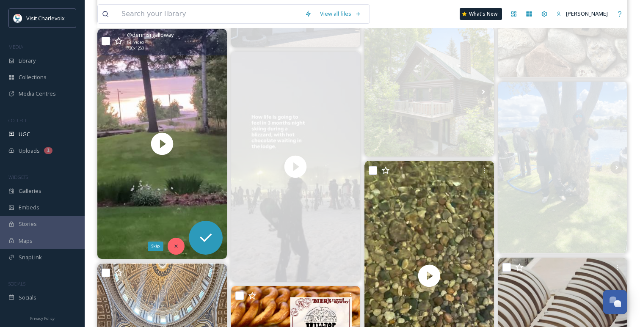
click at [172, 243] on div "Skip" at bounding box center [176, 246] width 17 height 17
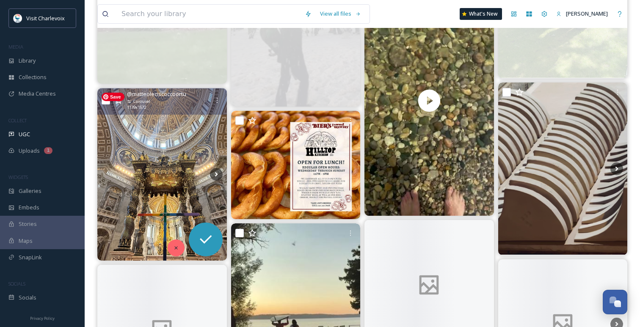
scroll to position [4013, 0]
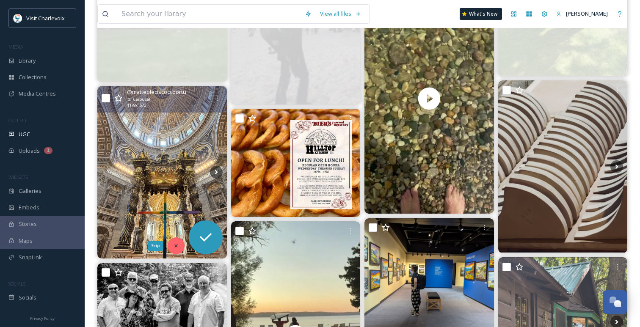
click at [176, 241] on div "Skip" at bounding box center [176, 245] width 17 height 17
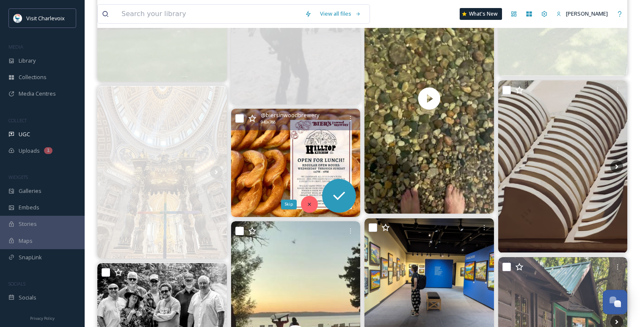
click at [310, 203] on icon at bounding box center [309, 204] width 6 height 6
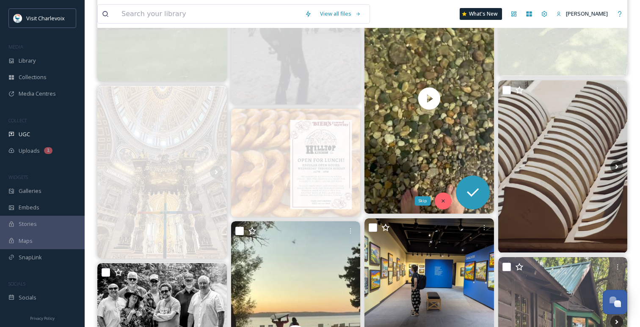
click at [442, 197] on div "Skip" at bounding box center [443, 201] width 17 height 17
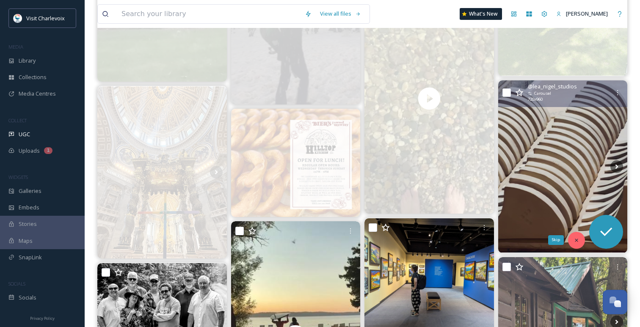
click at [571, 239] on div "Skip" at bounding box center [576, 240] width 17 height 17
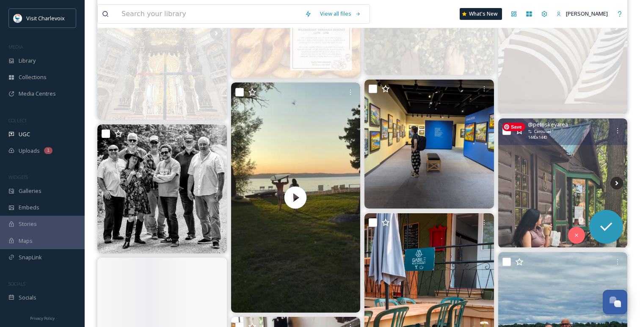
scroll to position [4167, 0]
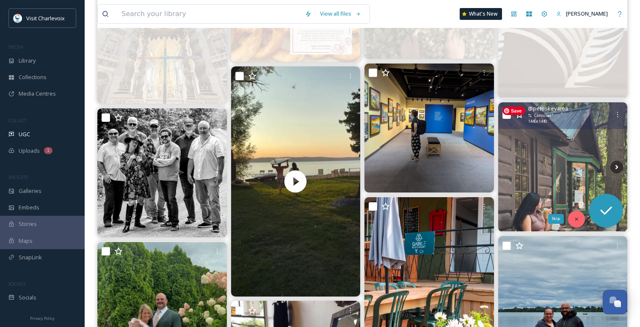
click at [576, 215] on div "Skip" at bounding box center [576, 219] width 17 height 17
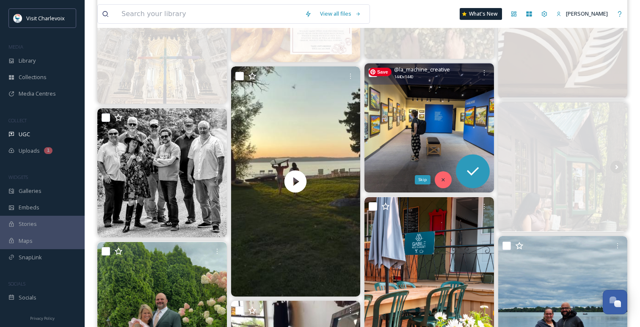
click at [440, 177] on icon at bounding box center [443, 180] width 6 height 6
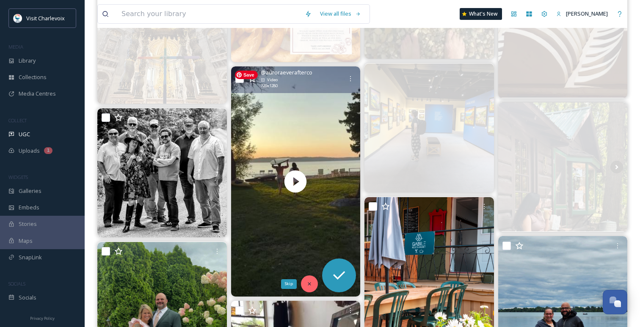
click at [308, 283] on icon at bounding box center [309, 284] width 6 height 6
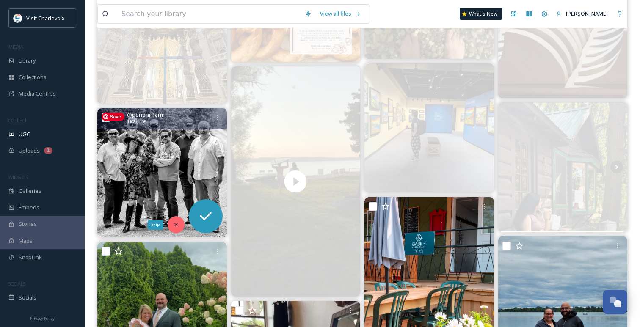
click at [174, 225] on icon at bounding box center [176, 225] width 6 height 6
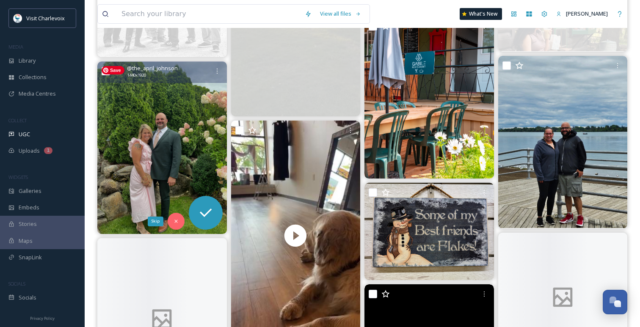
scroll to position [4363, 0]
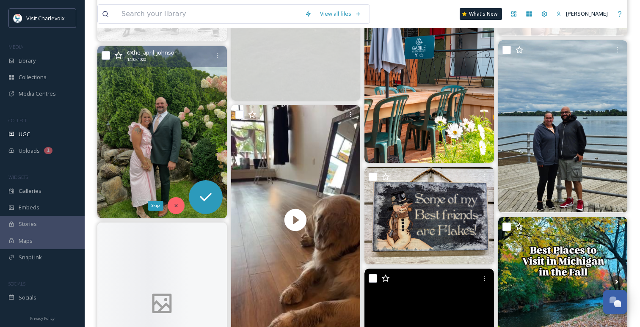
click at [173, 201] on div "Skip" at bounding box center [176, 205] width 17 height 17
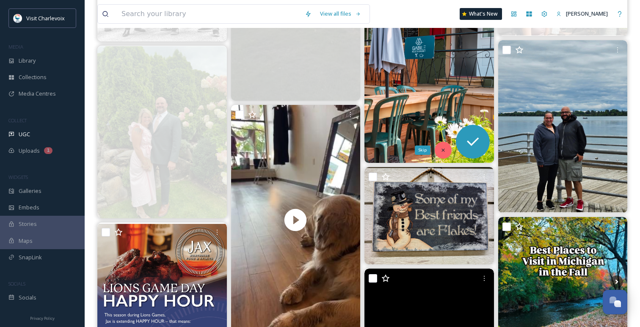
click at [441, 143] on div "Skip" at bounding box center [443, 150] width 17 height 17
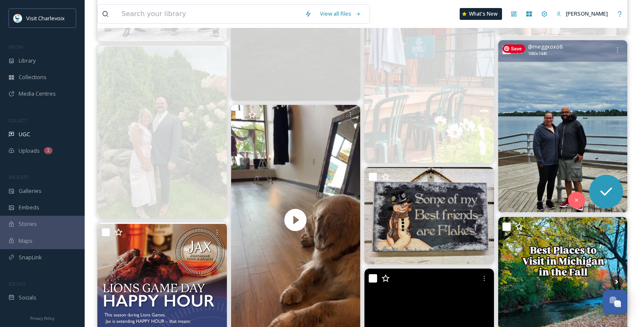
click at [577, 191] on img at bounding box center [562, 126] width 129 height 172
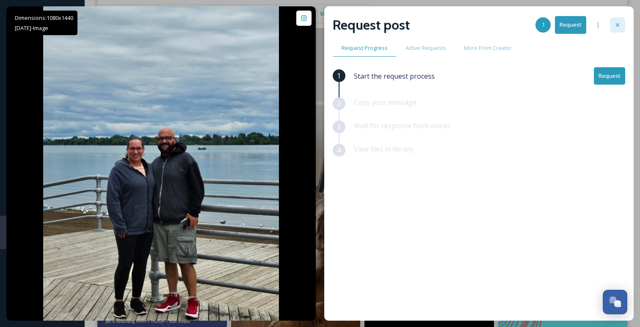
click at [619, 28] on icon at bounding box center [617, 25] width 7 height 7
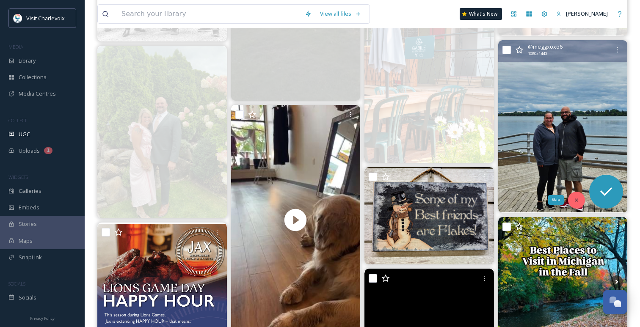
click at [574, 198] on icon at bounding box center [576, 200] width 6 height 6
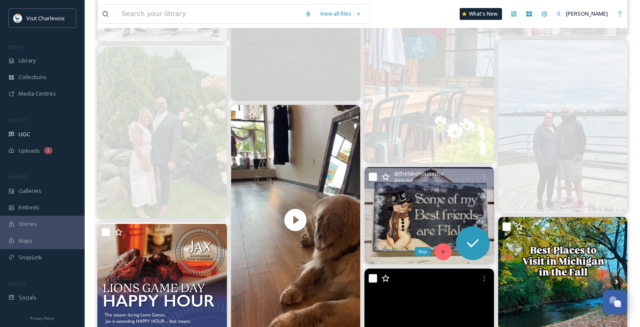
click at [441, 252] on icon at bounding box center [443, 252] width 6 height 6
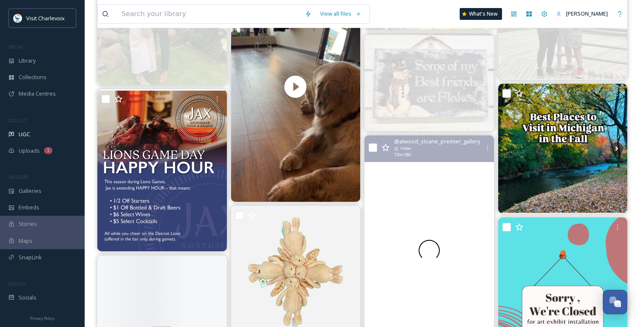
scroll to position [4519, 0]
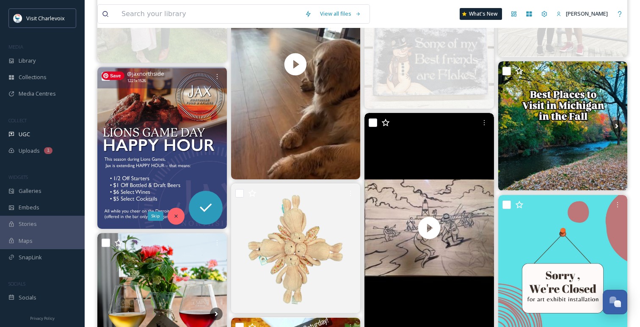
click at [176, 214] on icon at bounding box center [176, 216] width 6 height 6
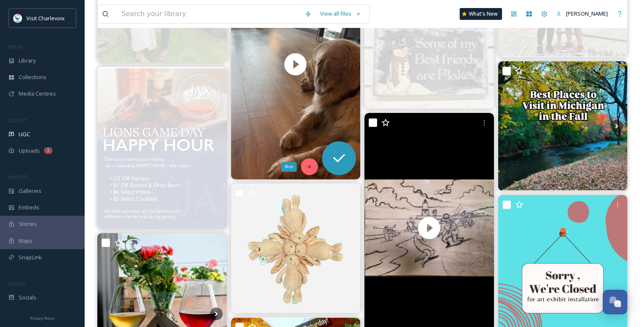
click at [305, 160] on div "Skip" at bounding box center [309, 166] width 17 height 17
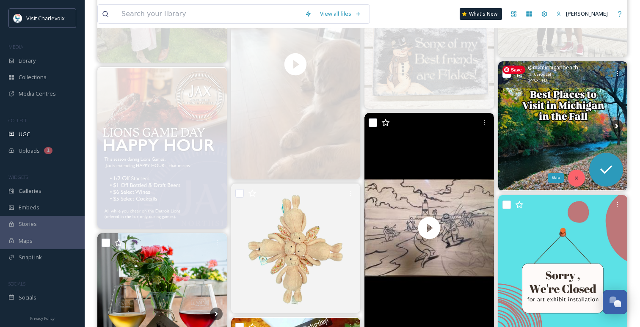
click at [577, 179] on icon at bounding box center [576, 178] width 6 height 6
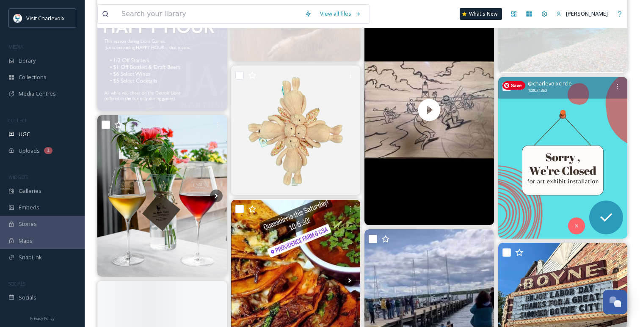
scroll to position [4643, 0]
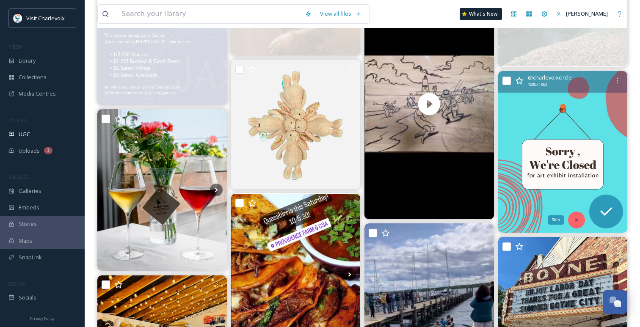
click at [575, 217] on icon at bounding box center [576, 220] width 6 height 6
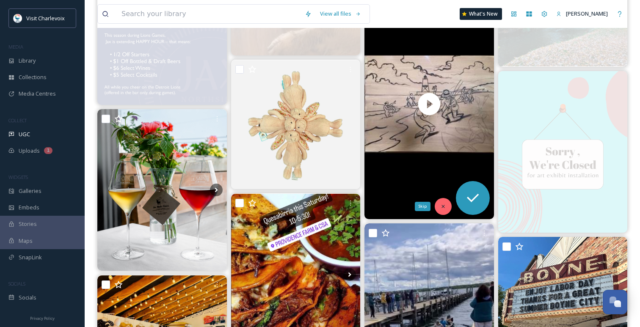
click at [441, 207] on icon at bounding box center [443, 207] width 6 height 6
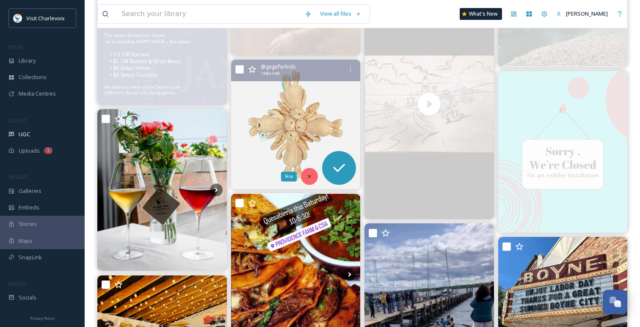
click at [309, 176] on icon at bounding box center [309, 176] width 3 height 3
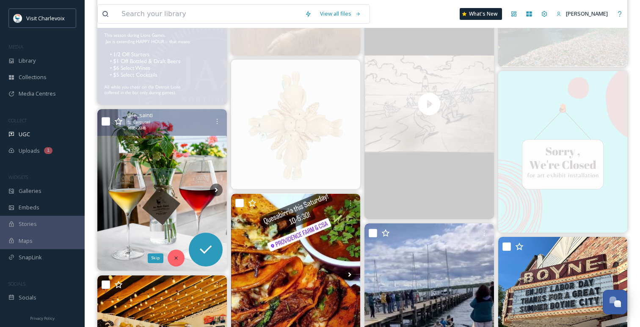
click at [177, 256] on icon at bounding box center [176, 258] width 6 height 6
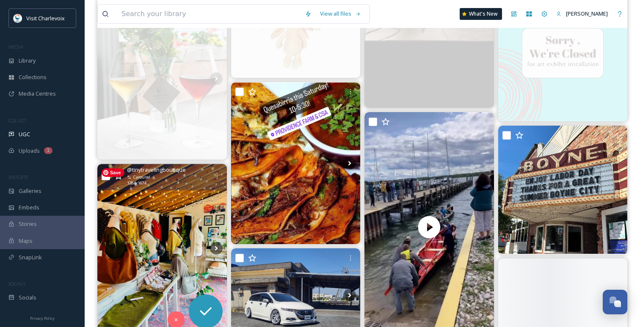
scroll to position [4804, 0]
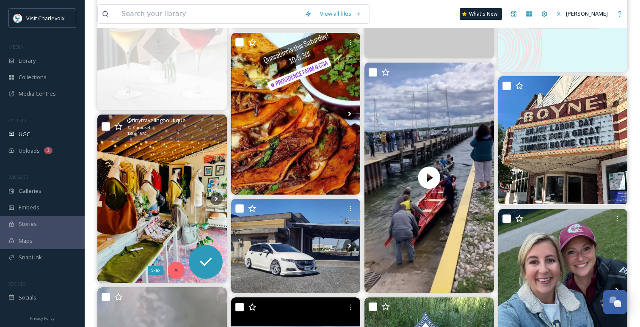
click at [175, 270] on icon at bounding box center [175, 270] width 3 height 3
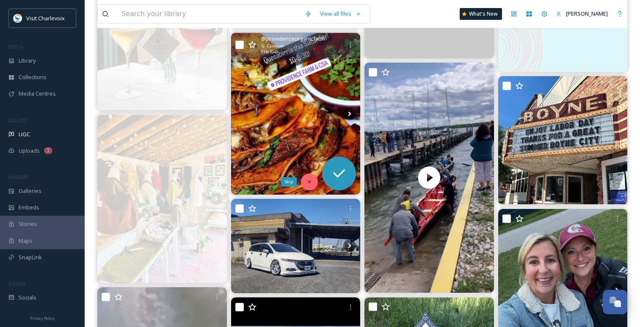
click at [306, 183] on div "Skip" at bounding box center [309, 181] width 17 height 17
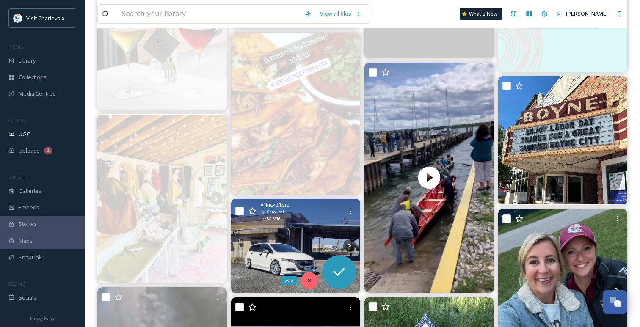
click at [305, 281] on div "Skip" at bounding box center [309, 280] width 17 height 17
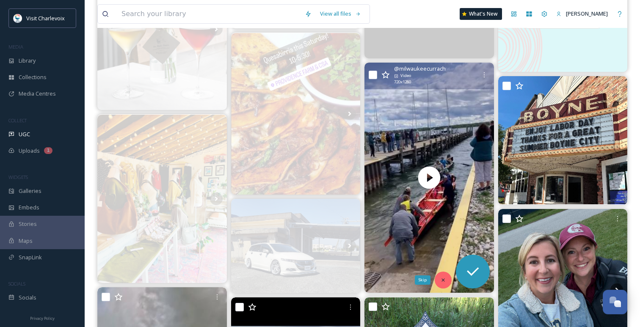
click at [443, 286] on div "Skip" at bounding box center [443, 280] width 17 height 17
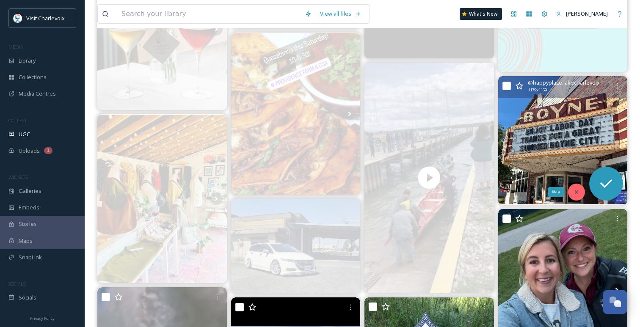
click at [580, 190] on div "Skip" at bounding box center [576, 192] width 17 height 17
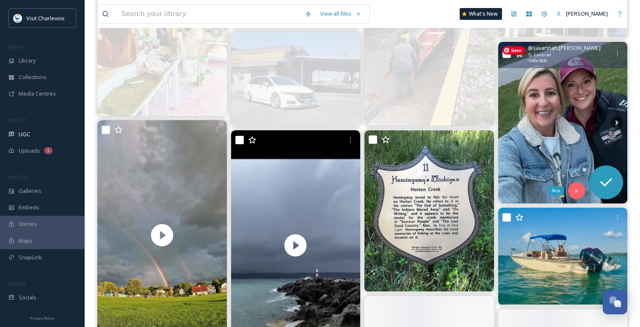
scroll to position [4976, 0]
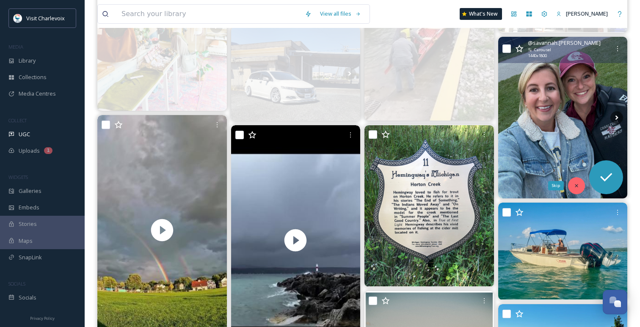
click at [578, 187] on icon at bounding box center [576, 186] width 6 height 6
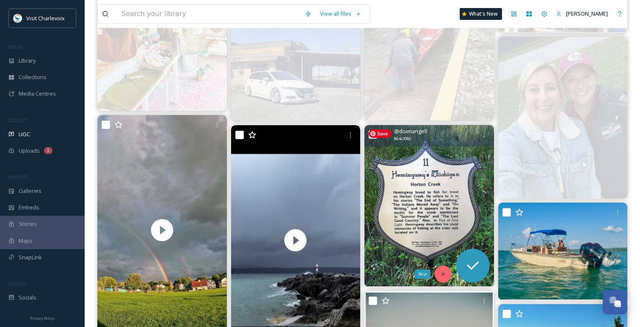
click at [442, 276] on icon at bounding box center [443, 274] width 6 height 6
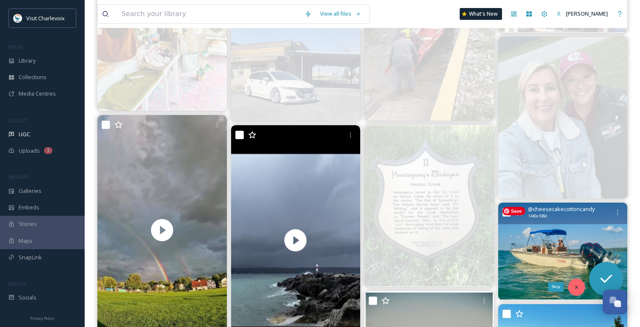
click at [572, 286] on div "Skip" at bounding box center [576, 287] width 17 height 17
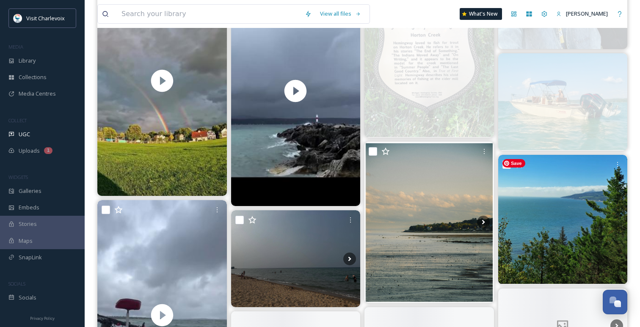
scroll to position [5132, 0]
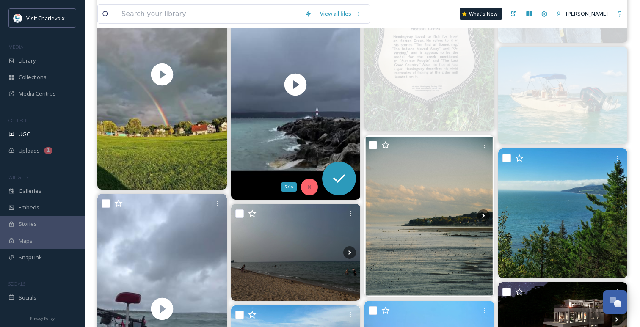
click at [311, 186] on icon at bounding box center [309, 187] width 6 height 6
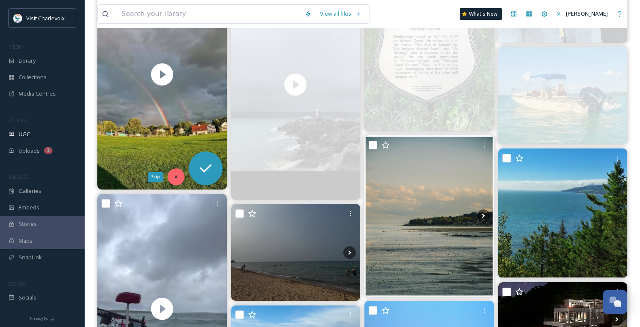
click at [177, 175] on icon at bounding box center [176, 177] width 6 height 6
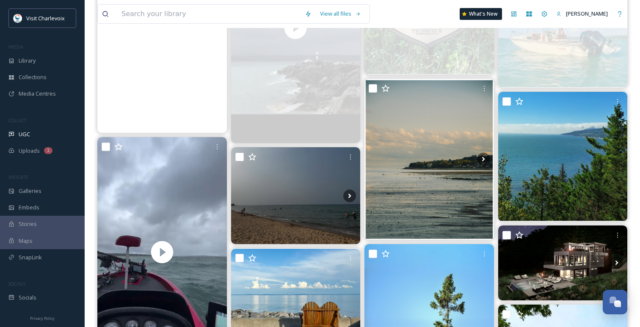
scroll to position [5241, 0]
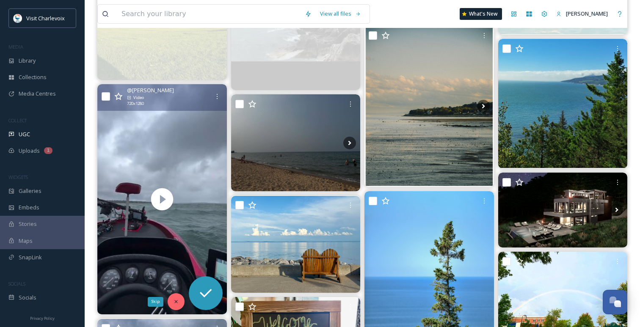
click at [177, 297] on div "Skip" at bounding box center [176, 301] width 17 height 17
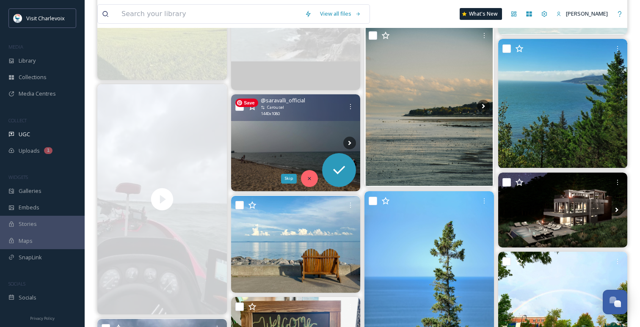
click at [310, 178] on icon at bounding box center [309, 179] width 6 height 6
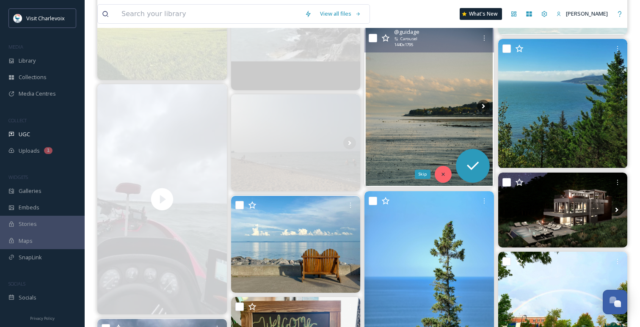
click at [444, 173] on icon at bounding box center [443, 174] width 6 height 6
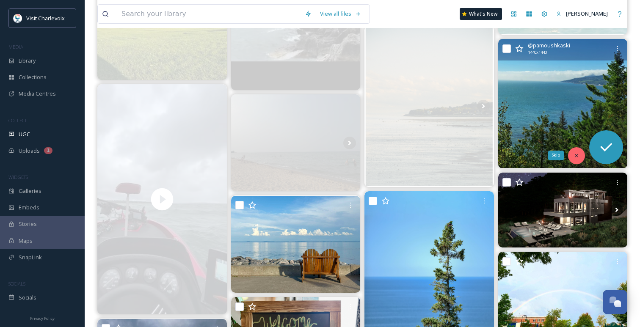
click at [575, 155] on icon at bounding box center [576, 156] width 6 height 6
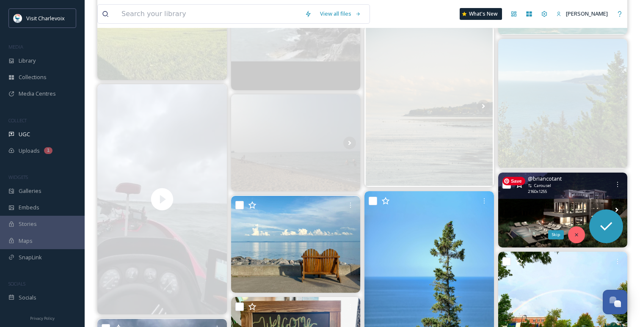
click at [578, 236] on icon at bounding box center [576, 235] width 6 height 6
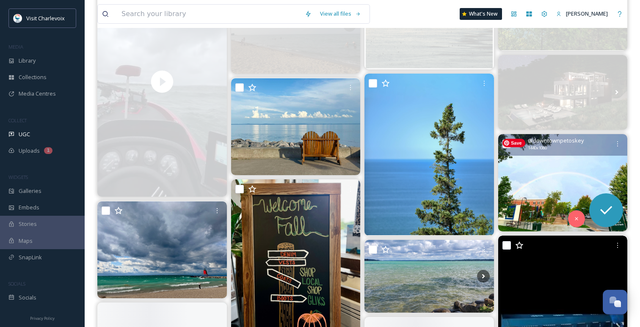
scroll to position [5360, 0]
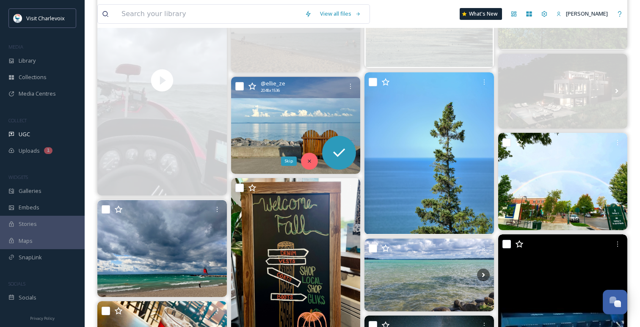
click at [304, 165] on div "Skip" at bounding box center [309, 161] width 17 height 17
